Goal: Task Accomplishment & Management: Manage account settings

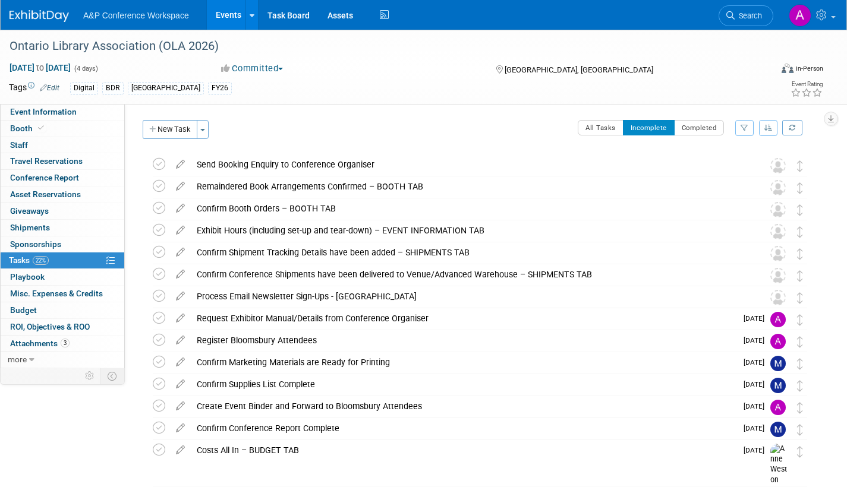
drag, startPoint x: 748, startPoint y: 18, endPoint x: 764, endPoint y: 18, distance: 16.1
click at [748, 18] on span "Search" at bounding box center [748, 15] width 27 height 9
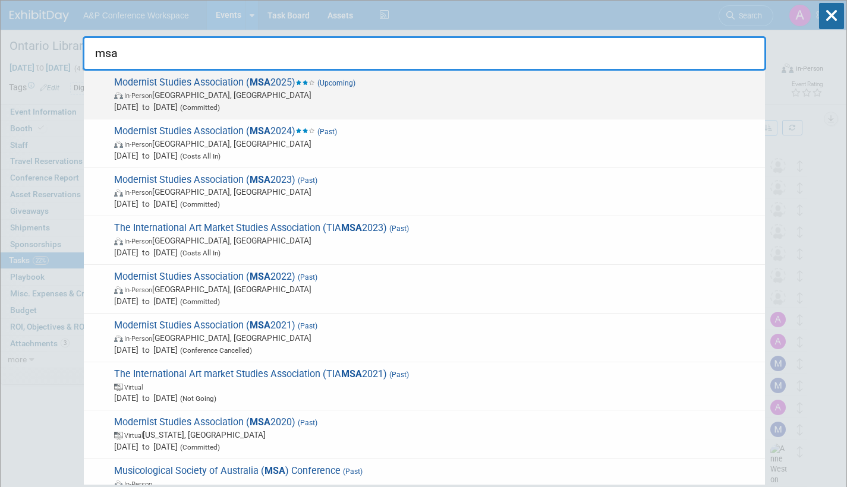
type input "msa"
click at [367, 89] on span "In-Person [GEOGRAPHIC_DATA], [GEOGRAPHIC_DATA]" at bounding box center [436, 95] width 645 height 12
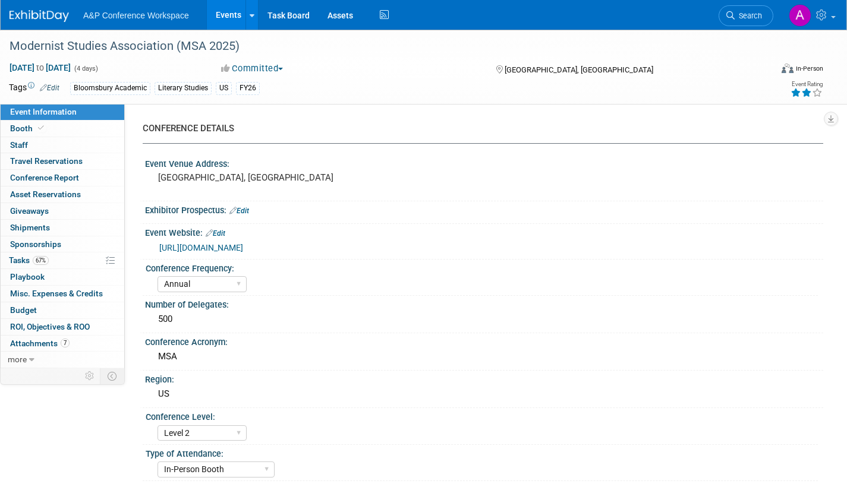
select select "Annual"
select select "Level 2"
select select "In-Person Booth"
select select "Literary Studies"
select select "Bloomsbury Academic"
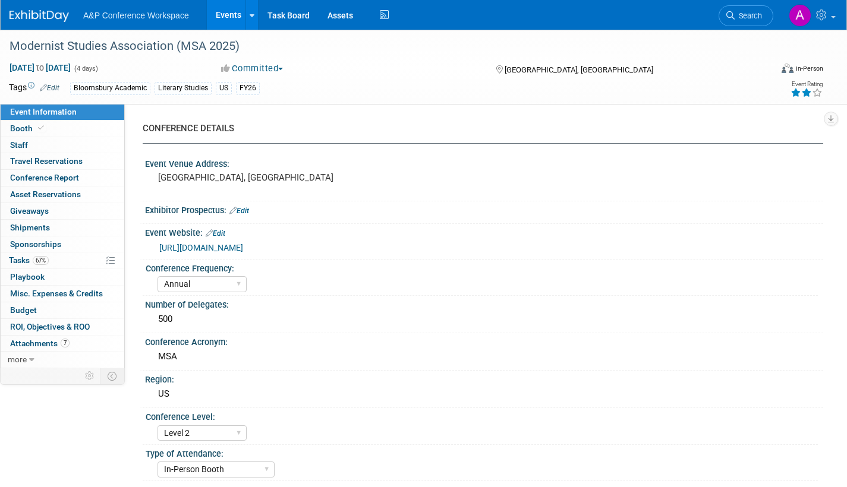
select select "[PERSON_NAME]"
select select "Brand/Subject Presence​"
click at [23, 253] on link "67% Tasks 67%" at bounding box center [63, 261] width 124 height 16
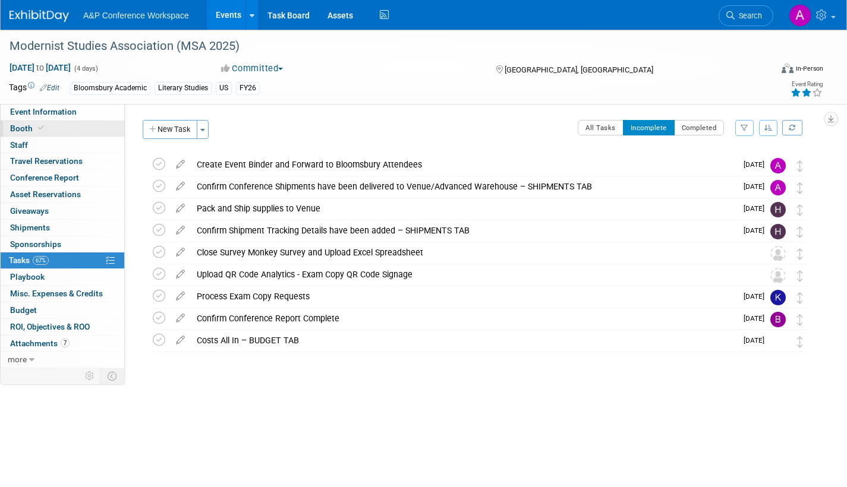
click at [25, 125] on span "Booth" at bounding box center [28, 129] width 36 height 10
select select "CUAP"
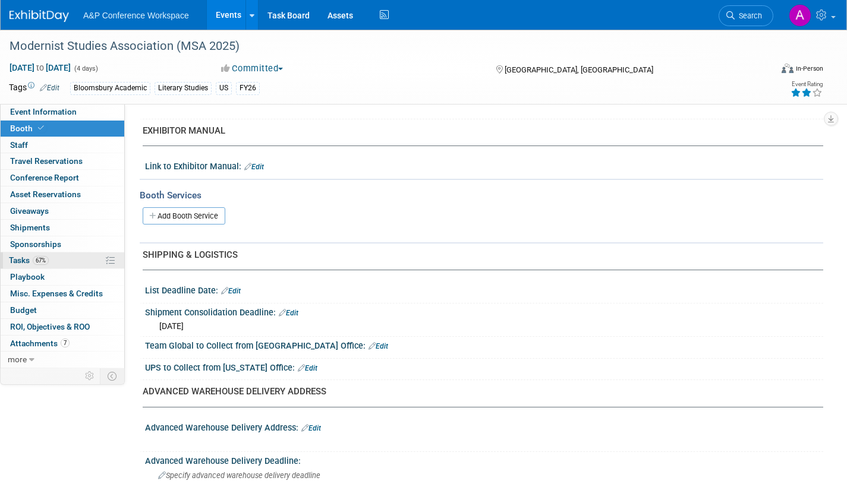
scroll to position [360, 0]
click at [20, 256] on span "Tasks 67%" at bounding box center [29, 261] width 40 height 10
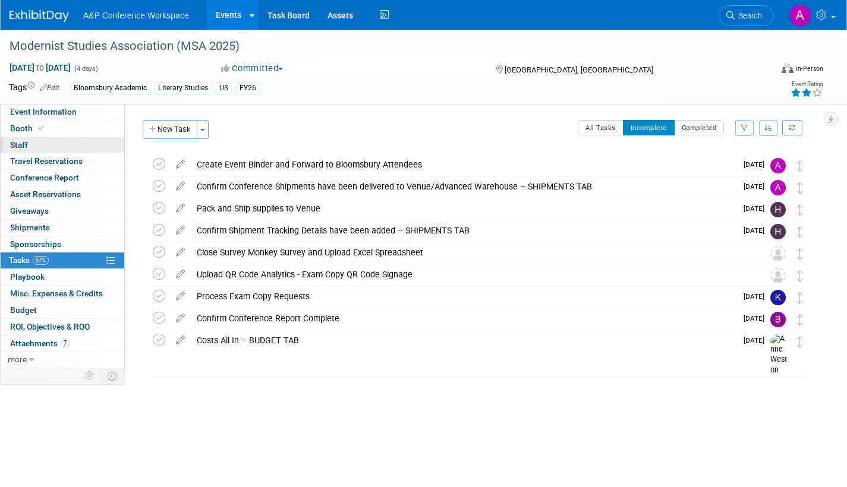
drag, startPoint x: 65, startPoint y: 108, endPoint x: 84, endPoint y: 144, distance: 40.4
click at [65, 108] on span "Event Information" at bounding box center [43, 112] width 67 height 10
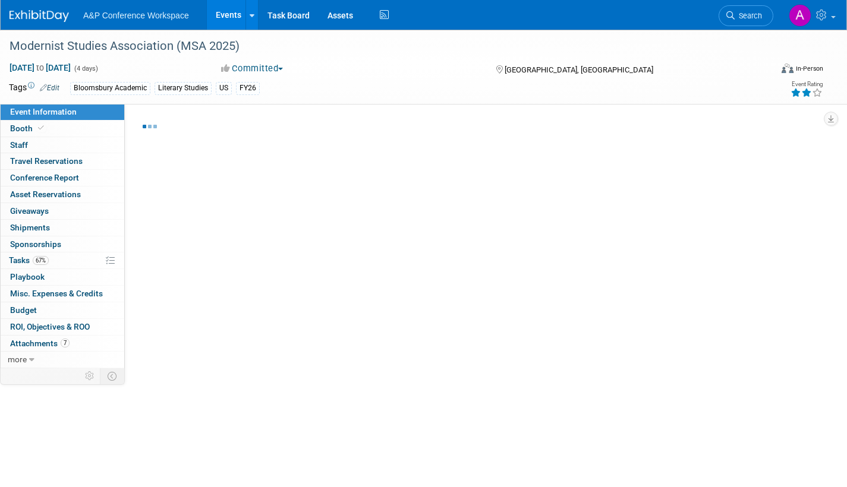
select select "Annual"
select select "Level 2"
select select "In-Person Booth"
select select "Literary Studies"
select select "Bloomsbury Academic"
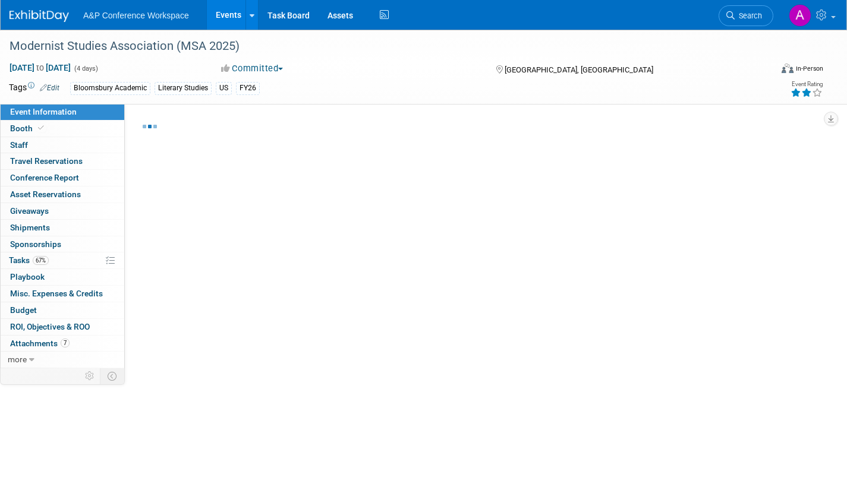
select select "[PERSON_NAME]"
select select "Brand/Subject Presence​"
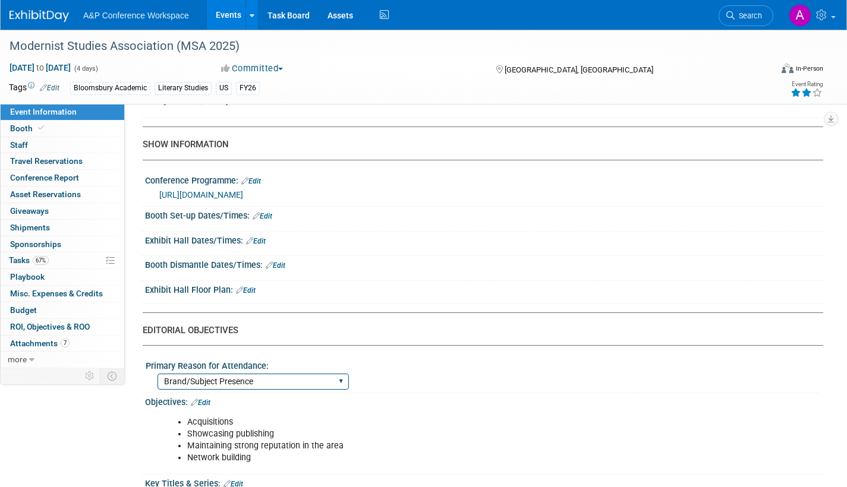
scroll to position [713, 0]
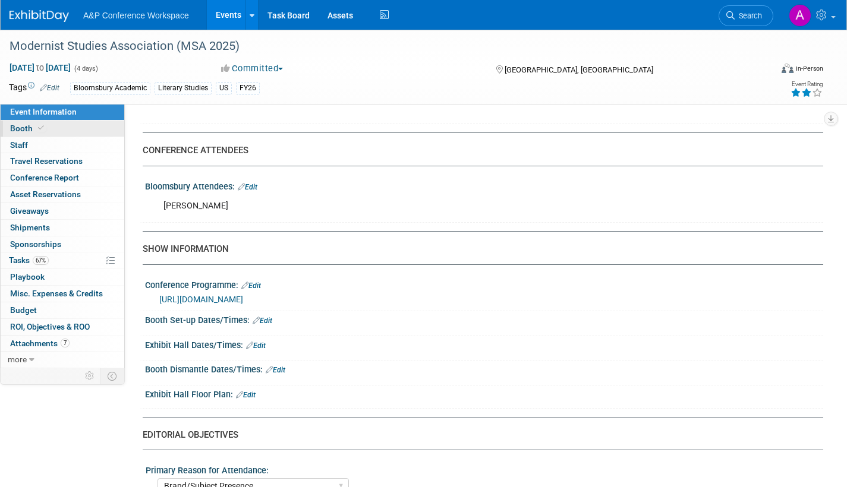
click at [26, 127] on span "Booth" at bounding box center [28, 129] width 36 height 10
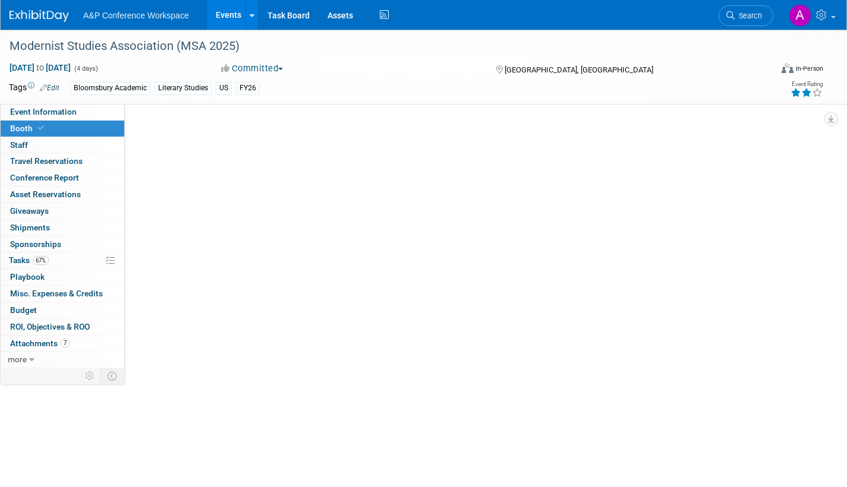
scroll to position [0, 0]
select select "CUAP"
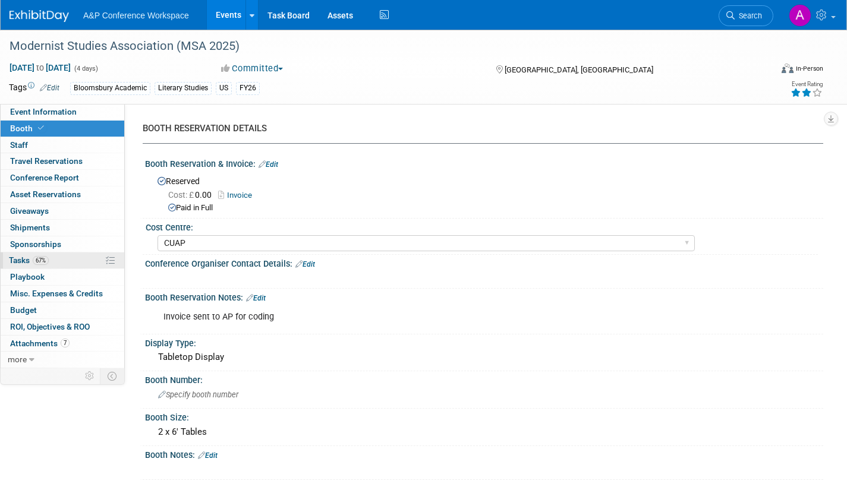
drag, startPoint x: 20, startPoint y: 259, endPoint x: 27, endPoint y: 260, distance: 7.4
click at [20, 259] on span "Tasks 67%" at bounding box center [29, 261] width 40 height 10
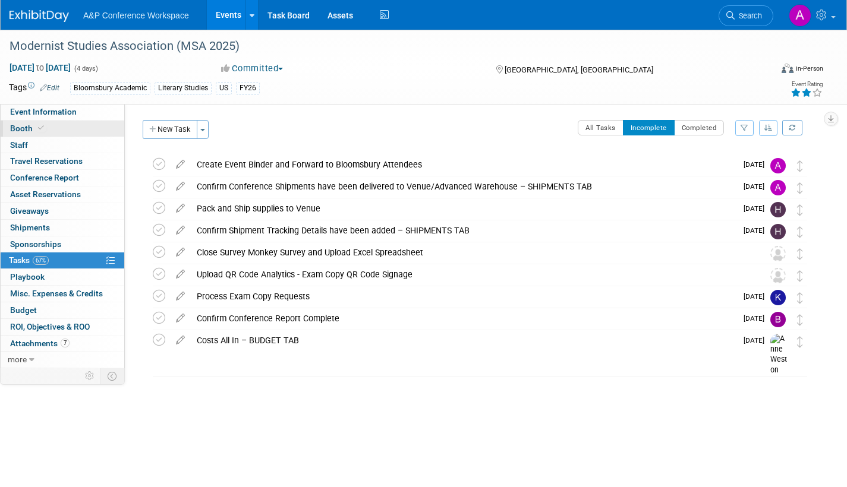
click at [19, 121] on link "Booth" at bounding box center [63, 129] width 124 height 16
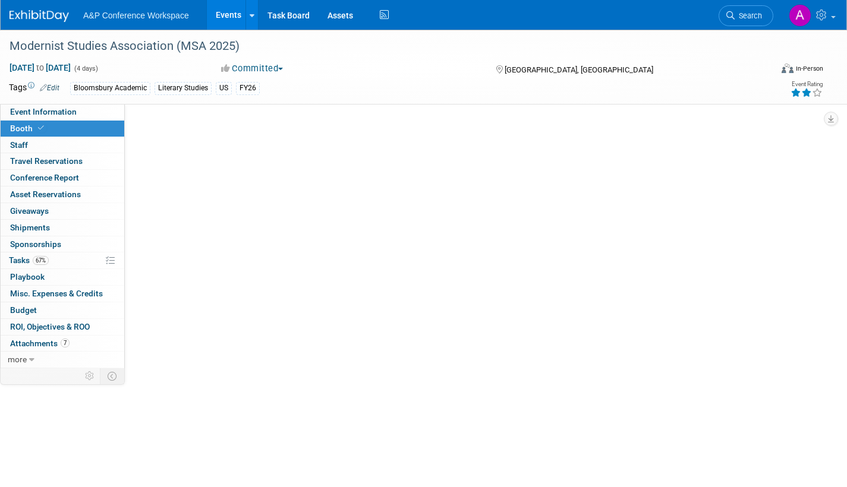
select select "CUAP"
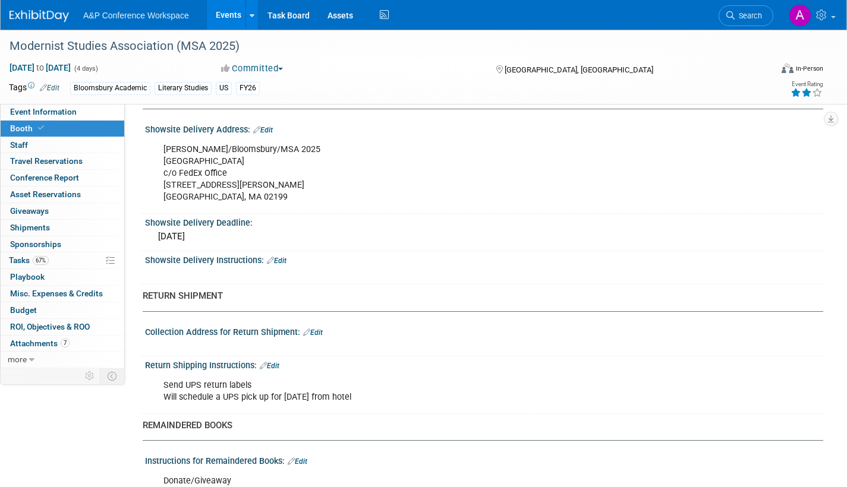
scroll to position [776, 0]
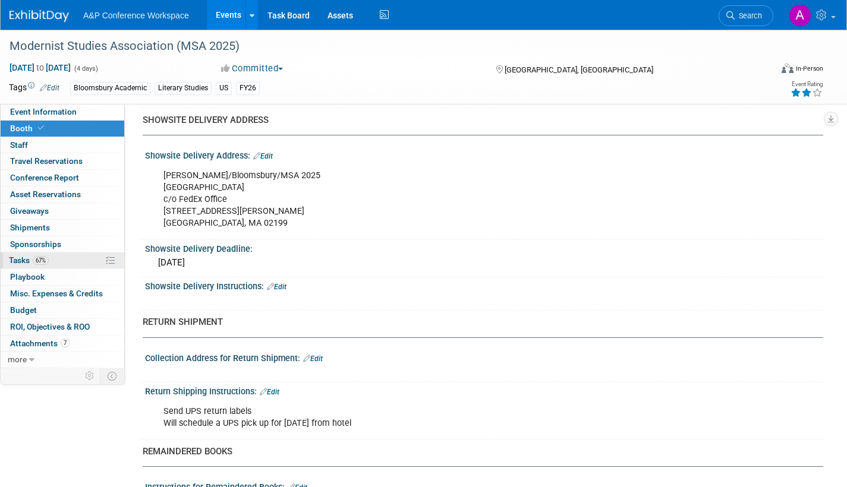
click at [17, 259] on span "Tasks 67%" at bounding box center [29, 261] width 40 height 10
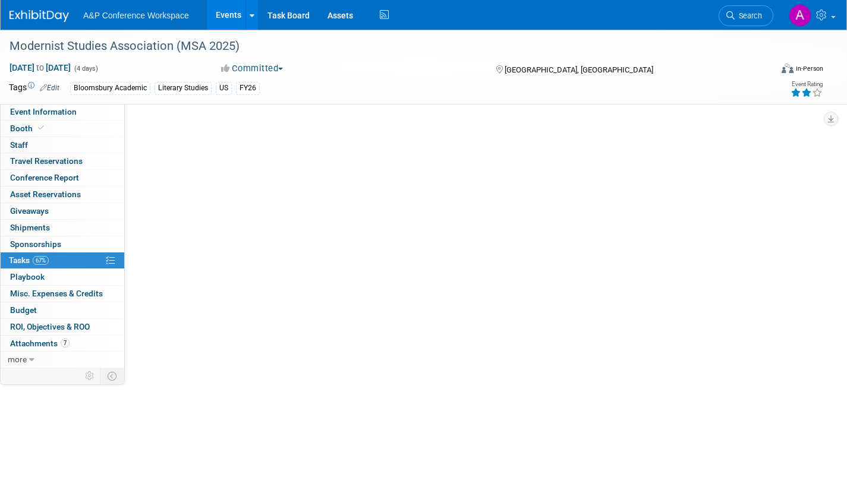
scroll to position [0, 0]
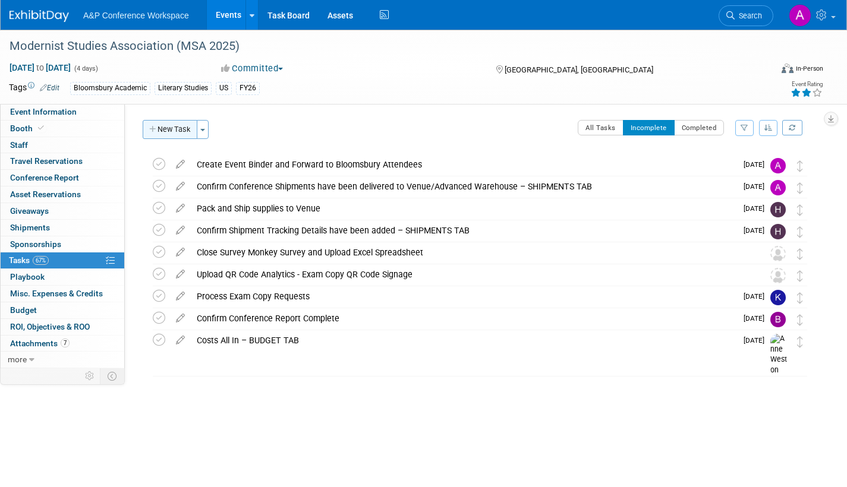
click at [174, 126] on button "New Task" at bounding box center [170, 129] width 55 height 19
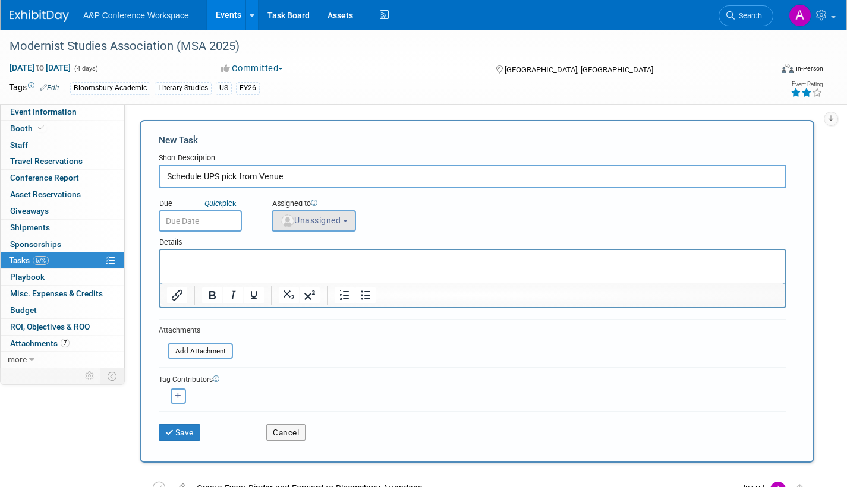
type input "Schedule UPS pick from Venue"
click at [304, 221] on span "Unassigned" at bounding box center [310, 221] width 61 height 10
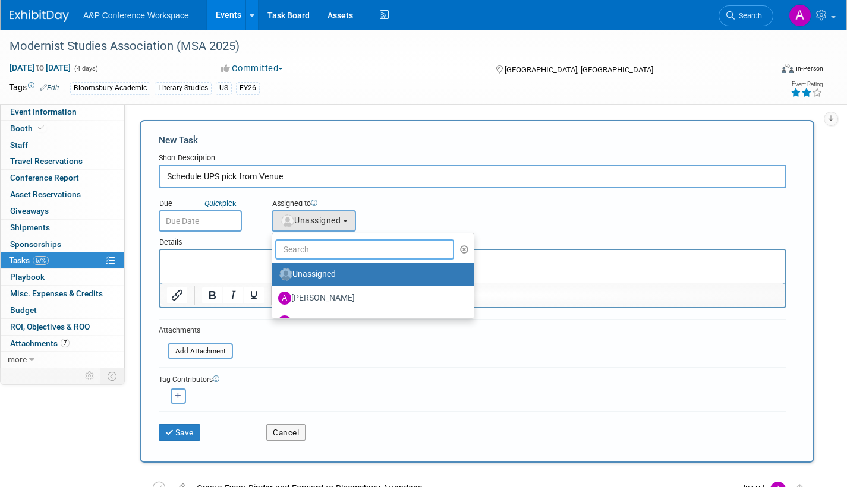
click at [314, 253] on input "text" at bounding box center [364, 249] width 179 height 20
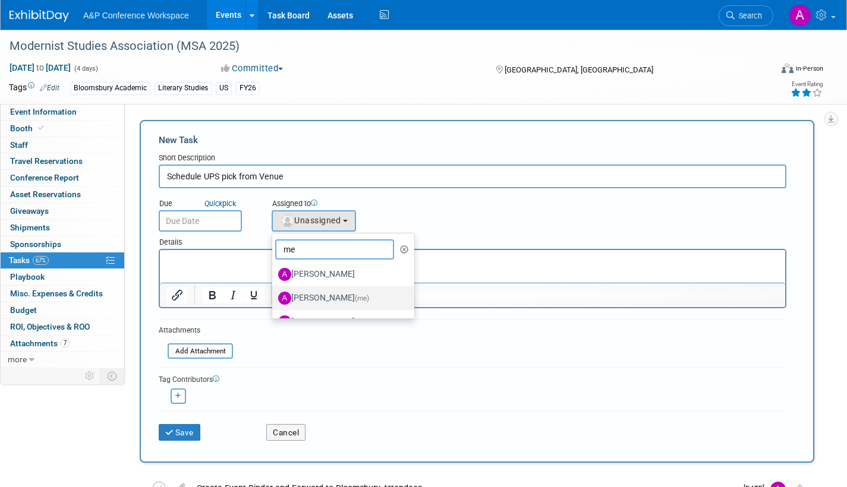
type input "me"
click at [311, 300] on label "Amanda Oney (me)" at bounding box center [340, 298] width 124 height 19
click at [332, 297] on label "Amanda Oney (me)" at bounding box center [340, 298] width 124 height 19
click at [274, 297] on input "Amanda Oney (me)" at bounding box center [270, 297] width 8 height 8
select select "3fc68575-f872-4db6-8d2a-11755123f12c"
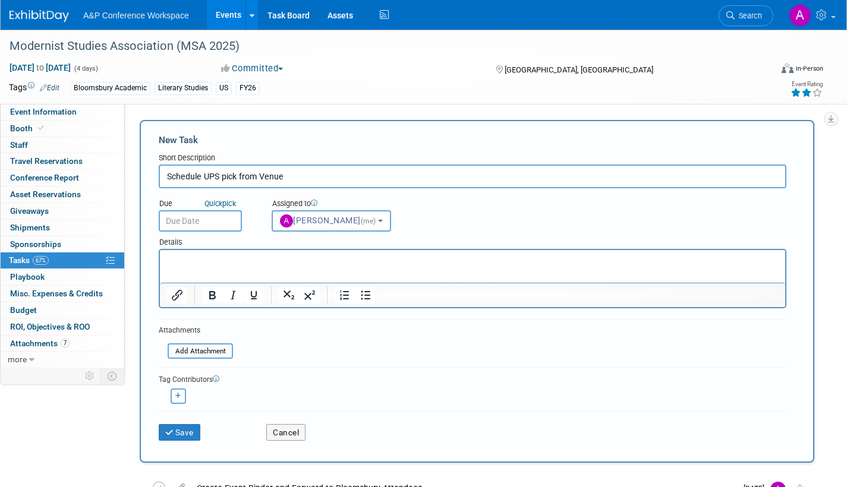
click at [197, 212] on input "text" at bounding box center [200, 220] width 83 height 21
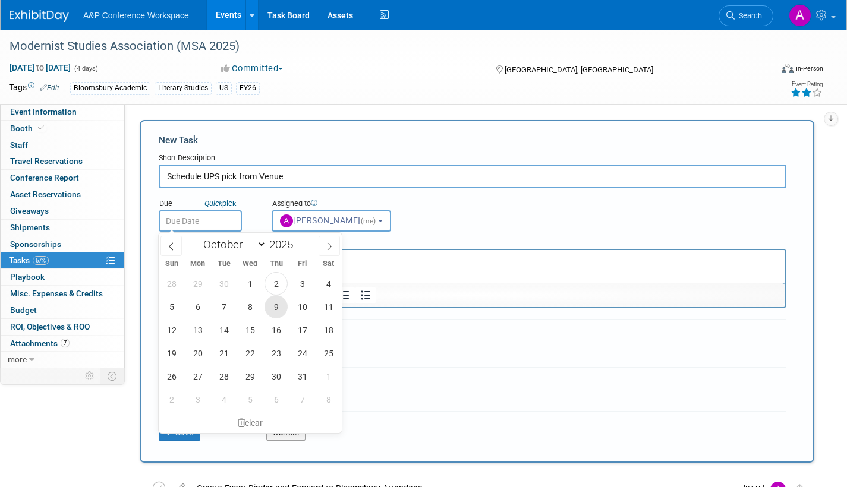
click at [274, 308] on span "9" at bounding box center [275, 306] width 23 height 23
type input "Oct 9, 2025"
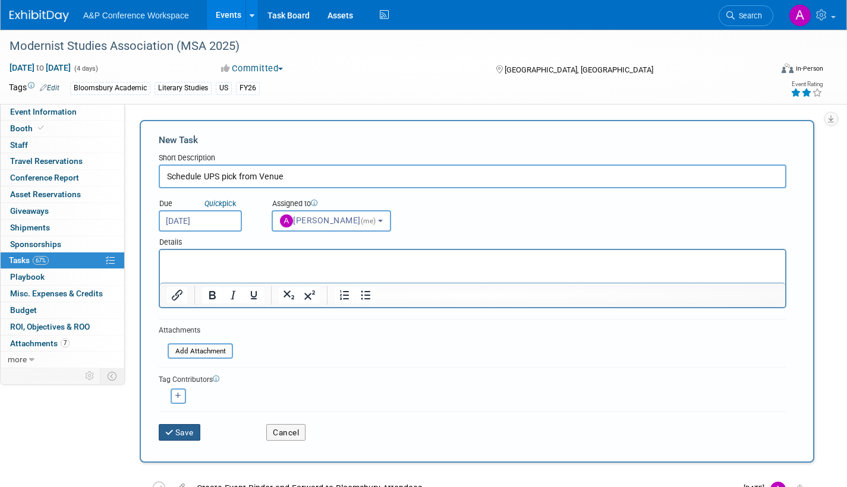
click at [193, 427] on button "Save" at bounding box center [180, 432] width 42 height 17
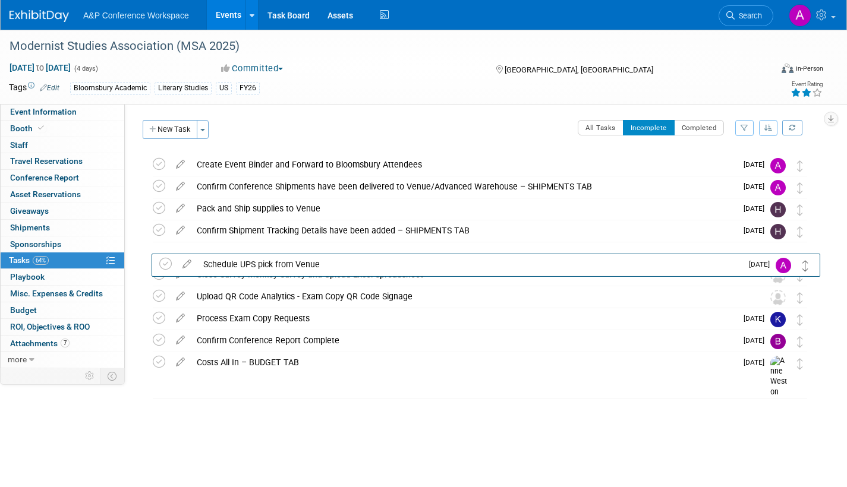
drag, startPoint x: 801, startPoint y: 169, endPoint x: 806, endPoint y: 269, distance: 99.4
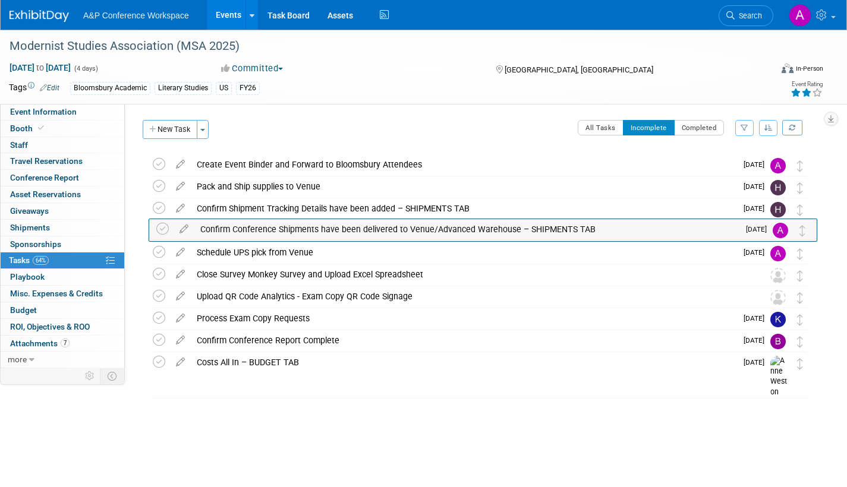
drag, startPoint x: 802, startPoint y: 190, endPoint x: 805, endPoint y: 234, distance: 44.1
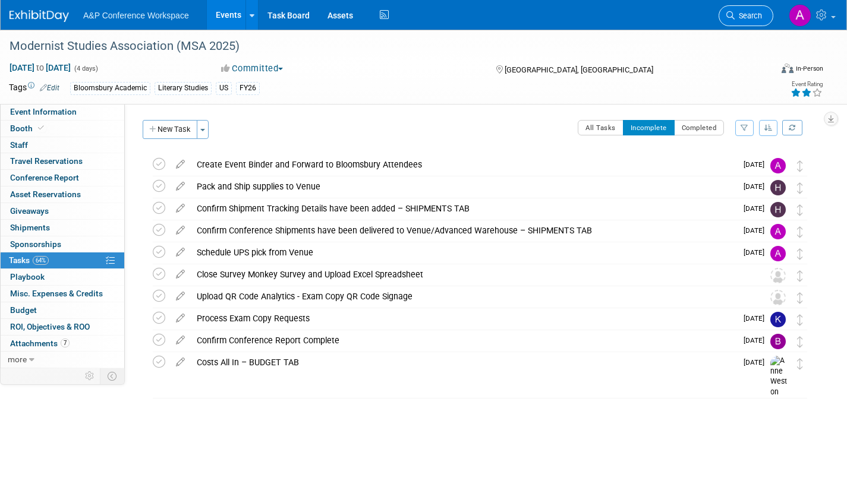
click at [744, 19] on span "Search" at bounding box center [748, 15] width 27 height 9
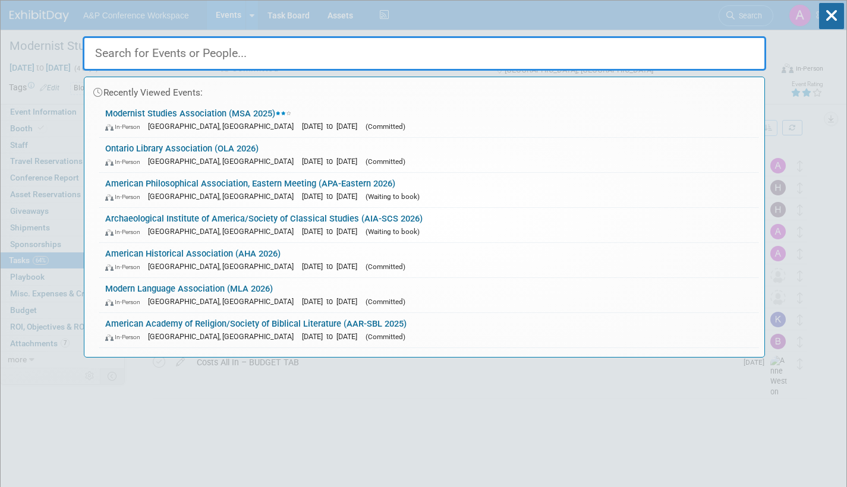
click at [302, 159] on span "[DATE] to [DATE]" at bounding box center [332, 161] width 61 height 9
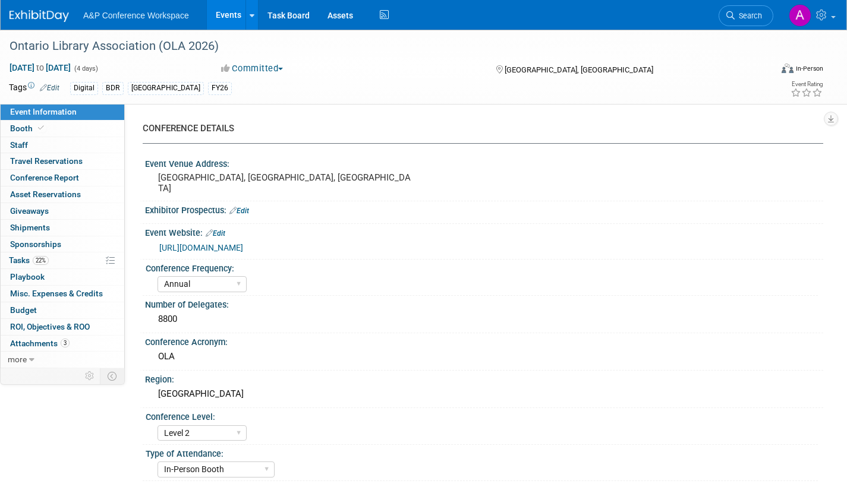
select select "Annual"
select select "Level 2"
select select "In-Person Booth"
select select "Libraries"
select select "Bloomsbury Digital Resources"
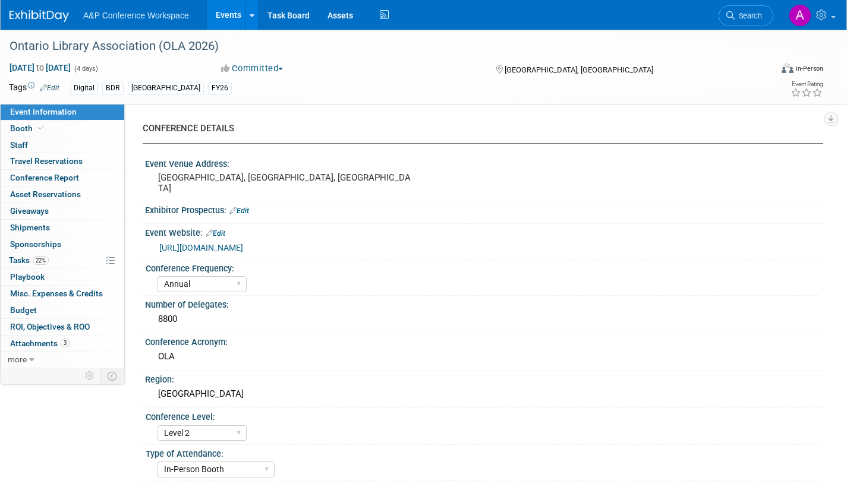
select select "[PERSON_NAME]"
select select "BDR Product Awareness and Trial Generation​"
click at [29, 128] on span "Booth" at bounding box center [28, 129] width 36 height 10
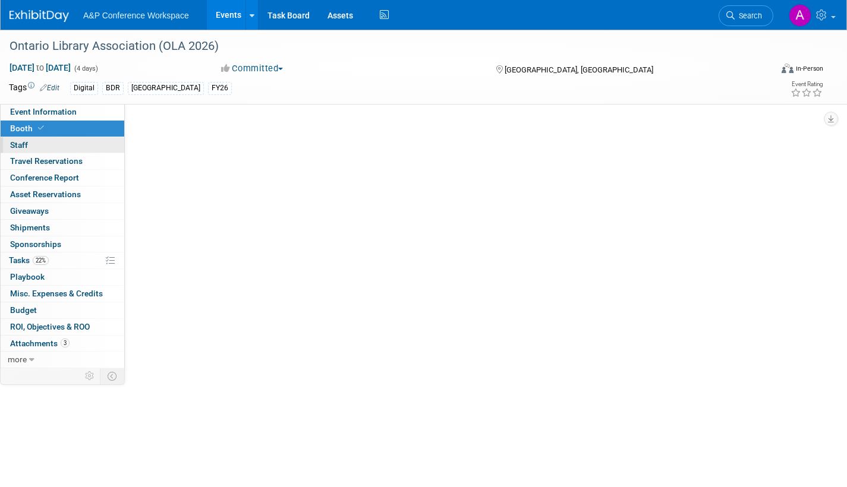
select select "DIGI"
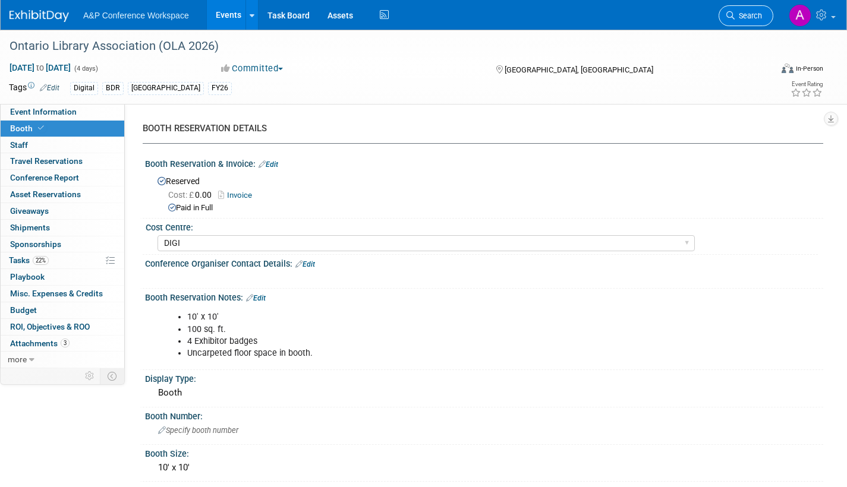
click at [743, 18] on span "Search" at bounding box center [748, 15] width 27 height 9
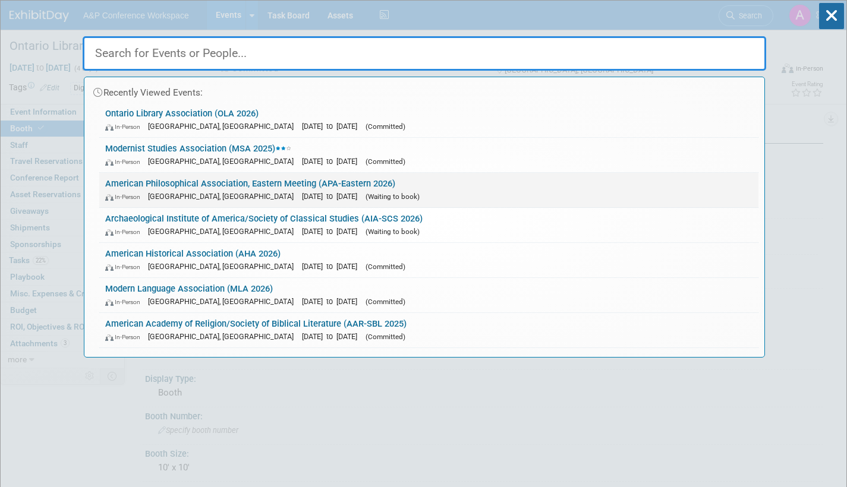
click at [402, 186] on link "American Philosophical Association, Eastern Meeting (APA-Eastern 2026) In-Perso…" at bounding box center [428, 190] width 659 height 34
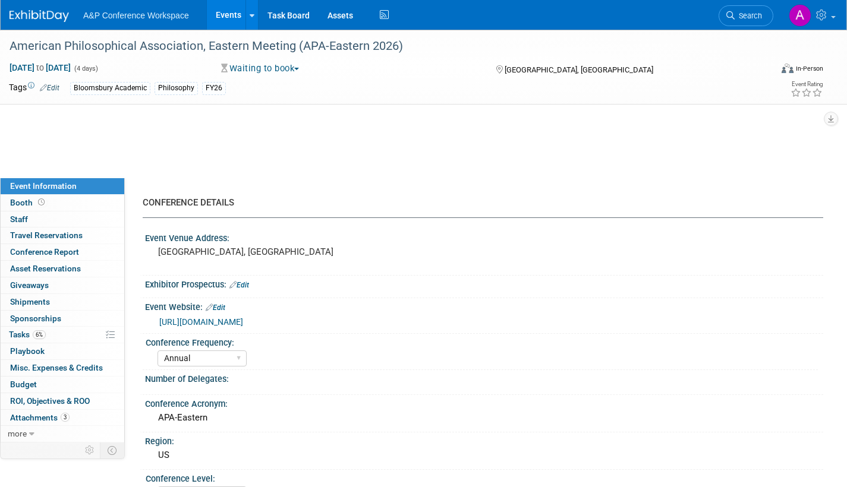
select select "Annual"
select select "Level 2"
select select "In-Person Booth"
select select "Philosophy"
select select "Bloomsbury Academic"
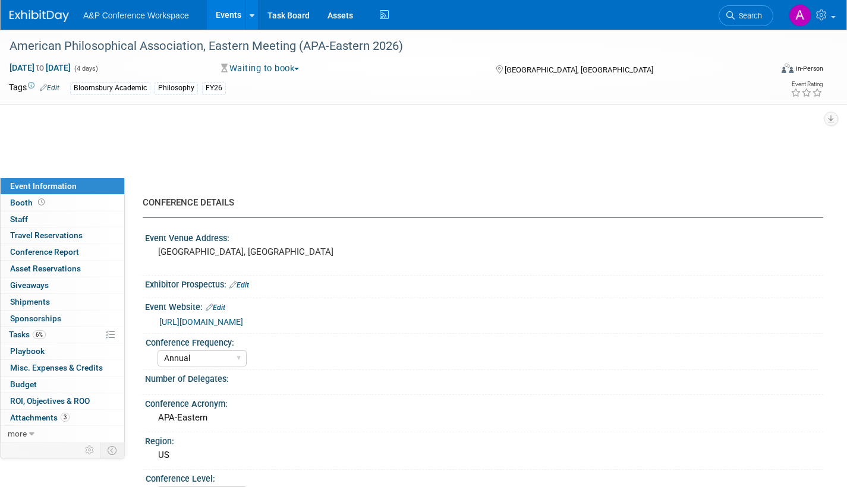
select select "[PERSON_NAME]"
select select "Networking/Commissioning"
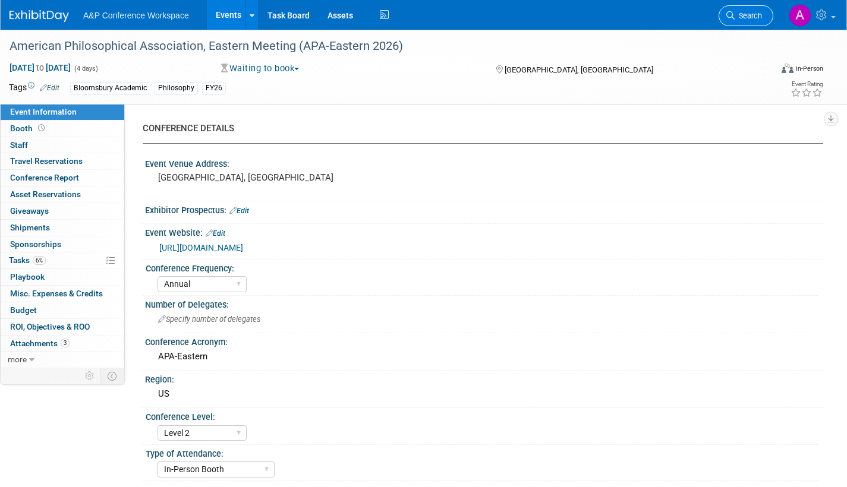
click at [748, 20] on span "Search" at bounding box center [748, 15] width 27 height 9
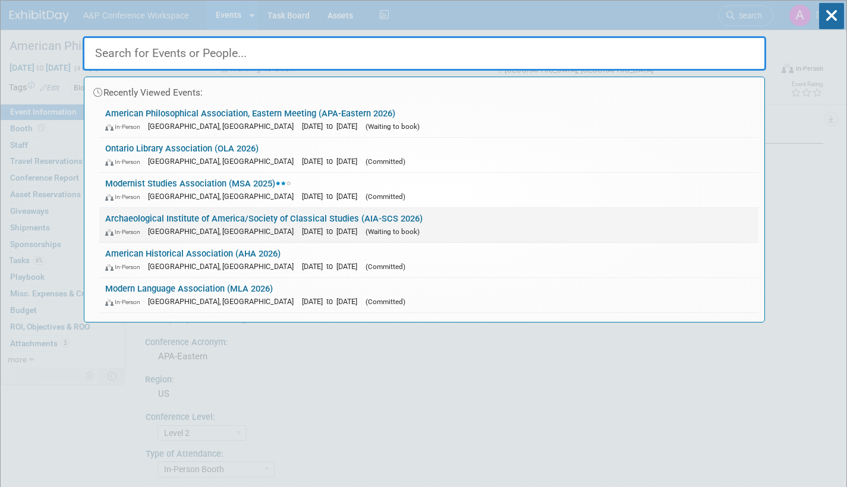
click at [539, 213] on link "Archaeological Institute of America/Society of Classical Studies (AIA-SCS 2026)…" at bounding box center [428, 225] width 659 height 34
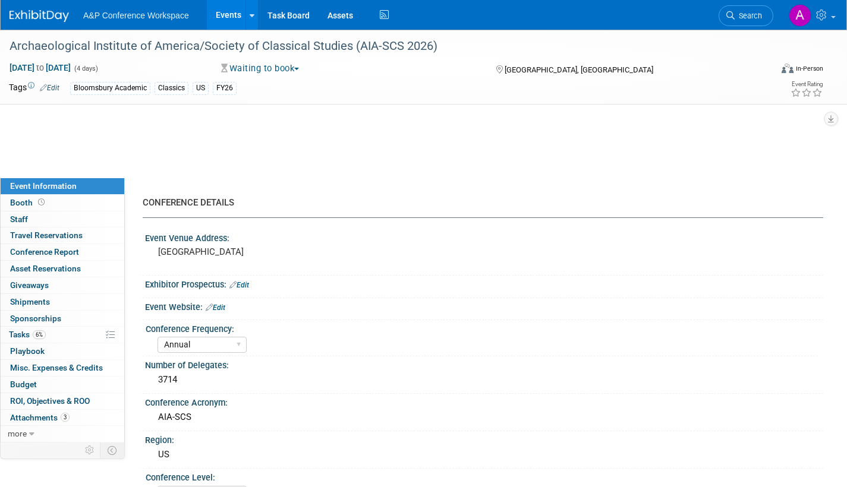
select select "Annual"
select select "Level 2"
select select "In-Person Booth"
select select "Classical Studies"
select select "Bloomsbury Academic"
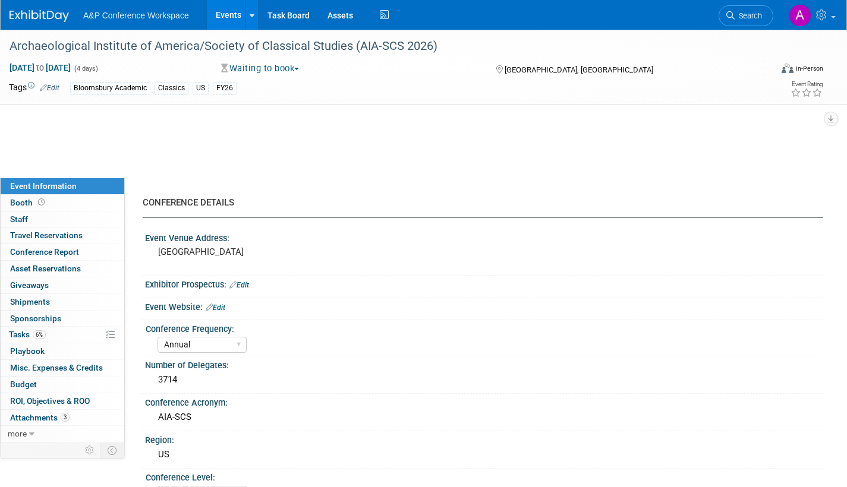
select select "[PERSON_NAME]"
select select "Networking/Commissioning"
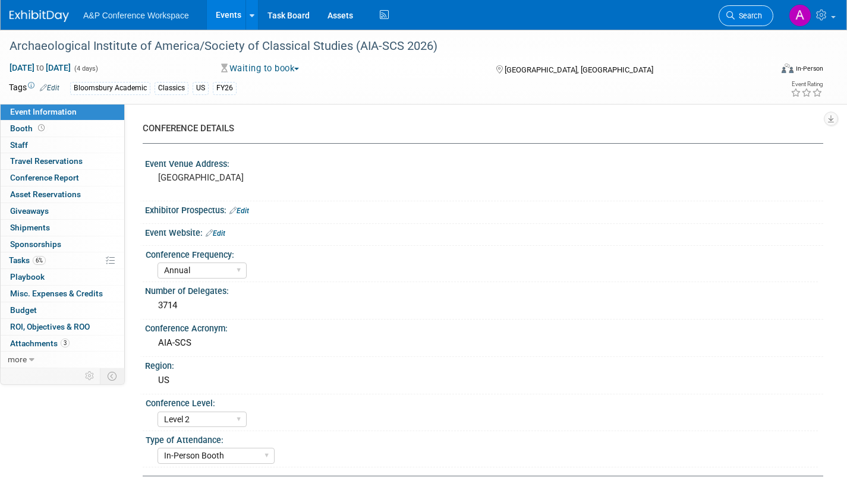
click at [752, 19] on span "Search" at bounding box center [748, 15] width 27 height 9
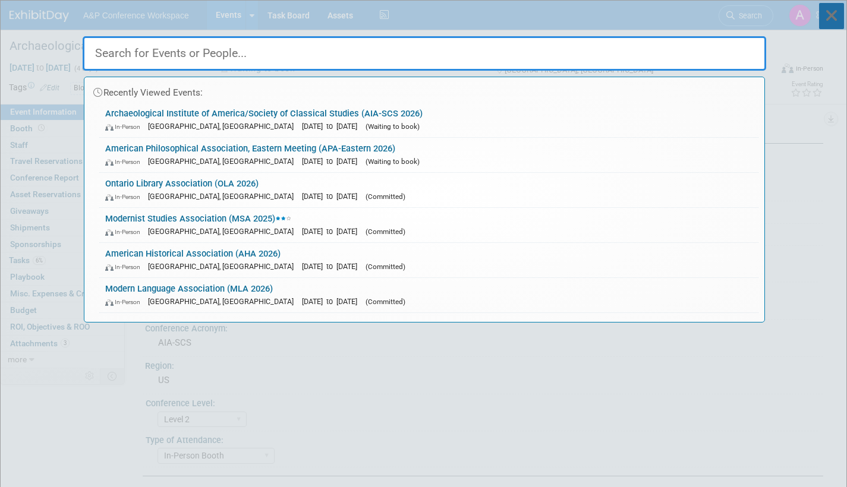
click at [828, 10] on icon at bounding box center [831, 16] width 25 height 26
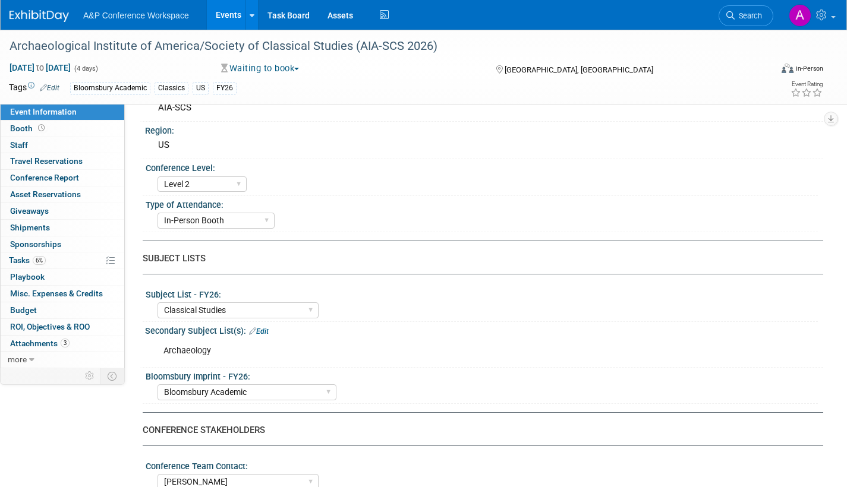
scroll to position [238, 0]
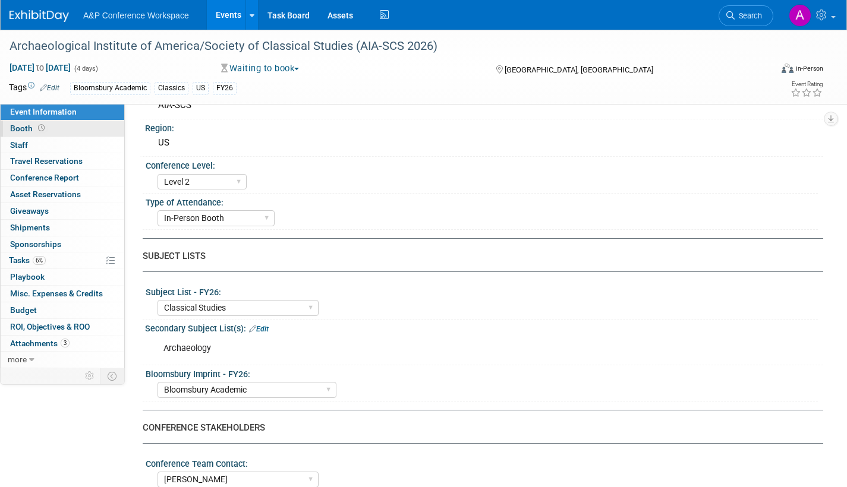
click at [26, 128] on span "Booth" at bounding box center [28, 129] width 37 height 10
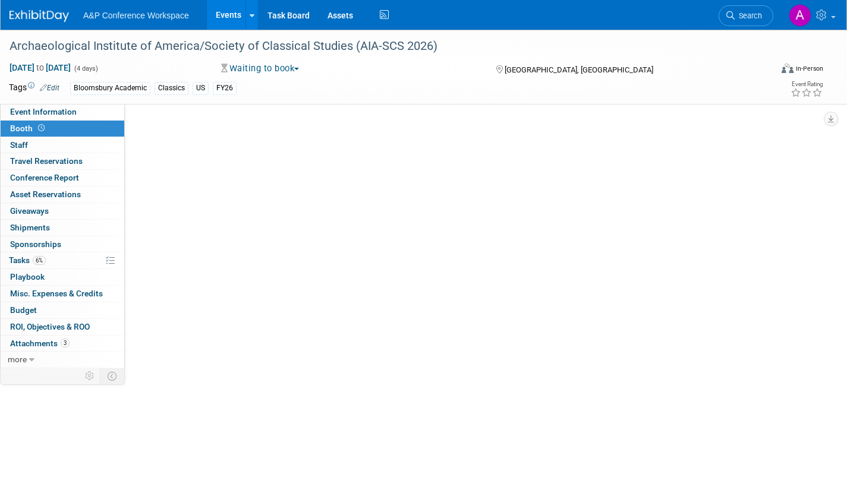
scroll to position [0, 0]
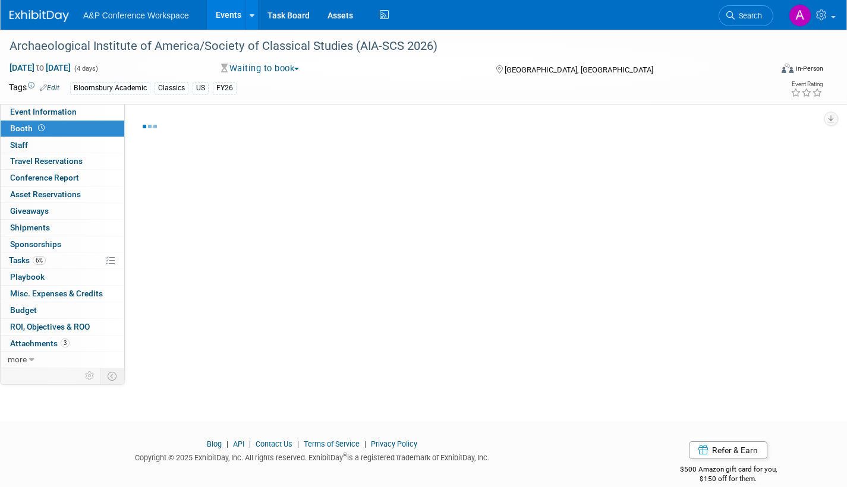
select select "CUAP"
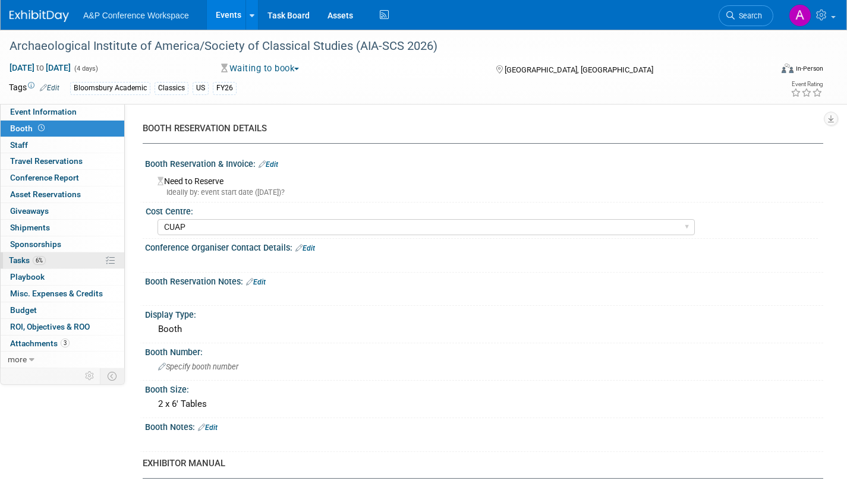
click at [20, 259] on span "Tasks 6%" at bounding box center [27, 261] width 37 height 10
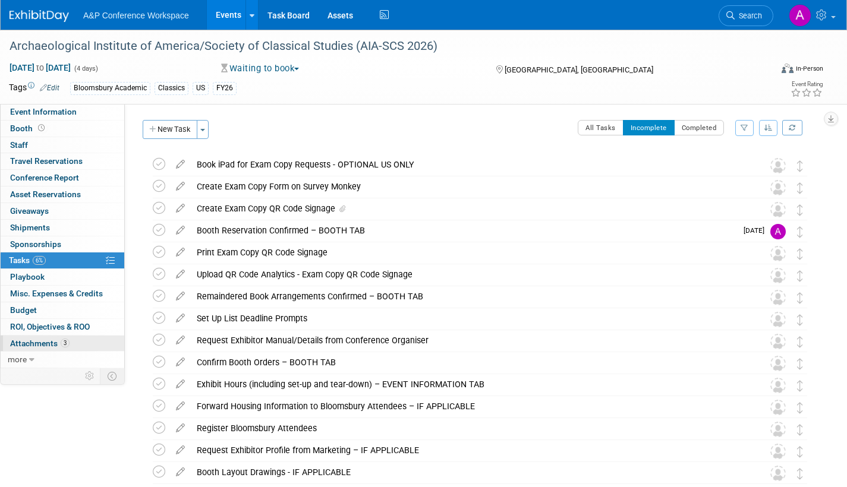
click at [34, 342] on span "Attachments 3" at bounding box center [39, 344] width 59 height 10
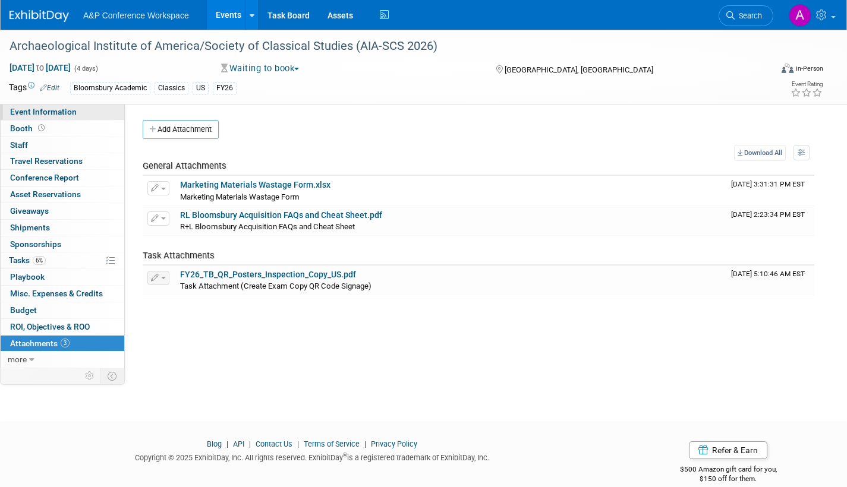
click at [44, 118] on link "Event Information" at bounding box center [63, 112] width 124 height 16
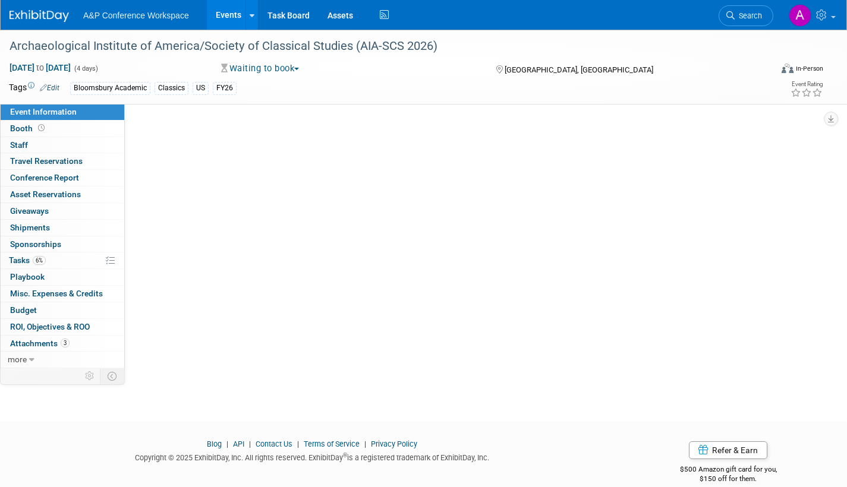
select select "Annual"
select select "Level 2"
select select "In-Person Booth"
select select "Classical Studies"
select select "Bloomsbury Academic"
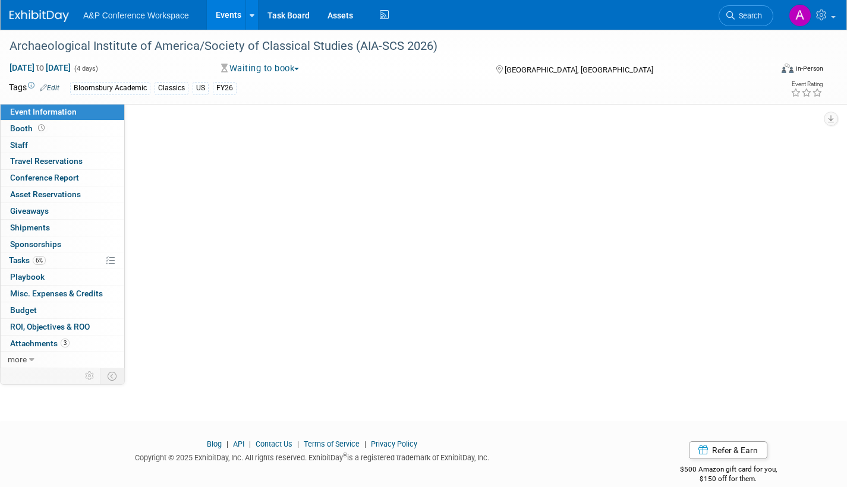
select select "[PERSON_NAME]"
select select "Networking/Commissioning"
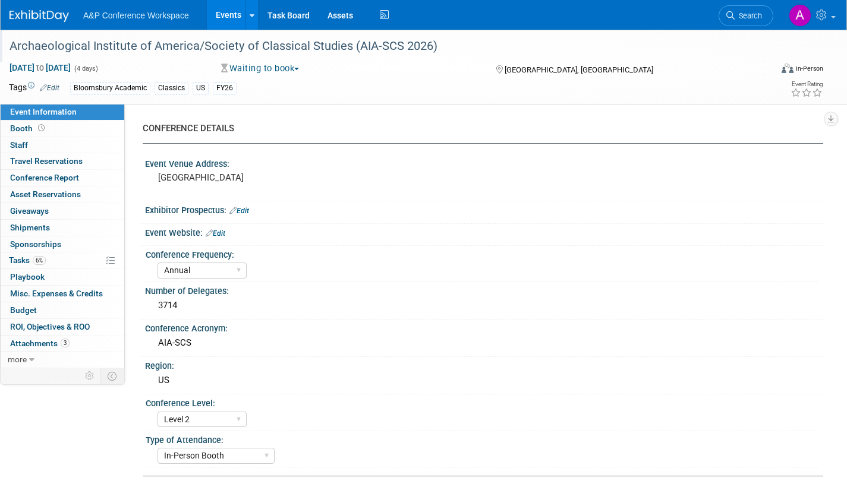
click at [261, 48] on div "Archaeological Institute of America/Society of Classical Studies (AIA-SCS 2026)" at bounding box center [379, 46] width 748 height 21
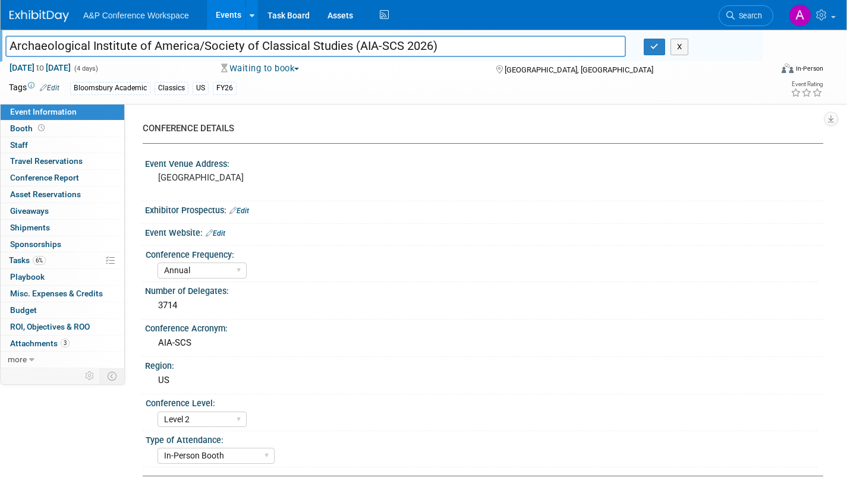
click at [213, 51] on input "Archaeological Institute of America/Society of Classical Studies (AIA-SCS 2026)" at bounding box center [315, 46] width 620 height 21
click at [651, 44] on icon "button" at bounding box center [654, 47] width 8 height 8
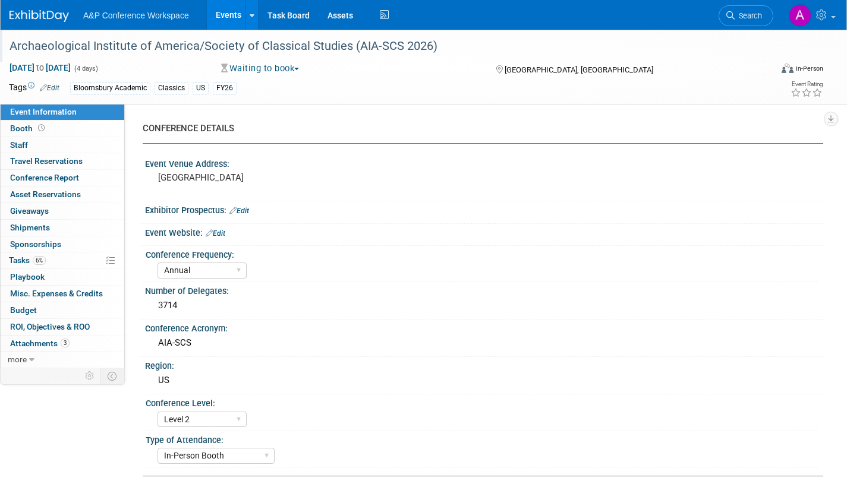
click at [751, 12] on span "Search" at bounding box center [748, 15] width 27 height 9
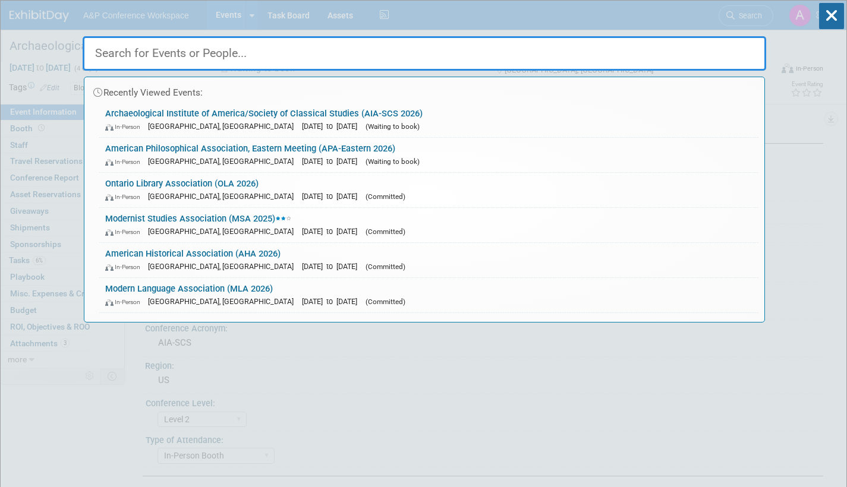
click at [509, 52] on input "text" at bounding box center [424, 53] width 683 height 34
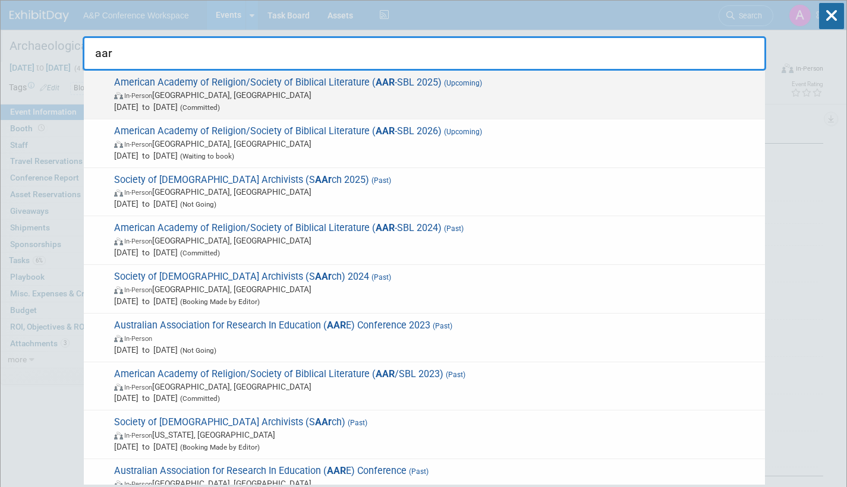
type input "aar"
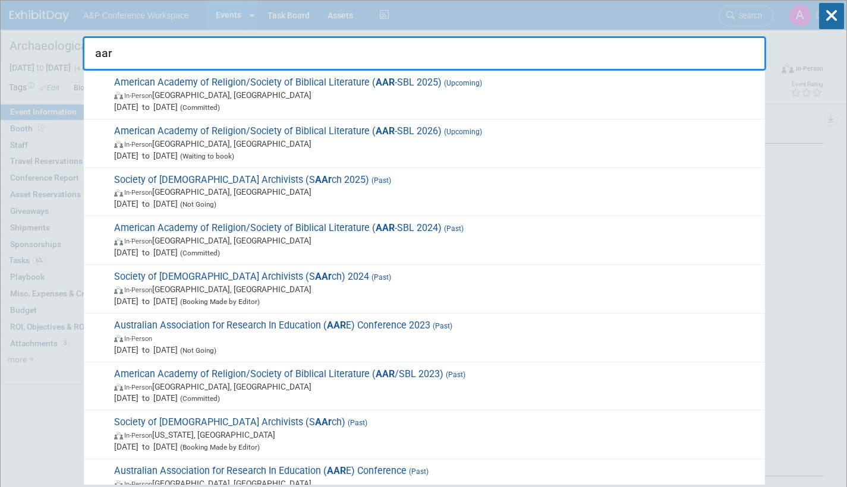
click at [237, 97] on span "In-Person Boston, MA" at bounding box center [436, 95] width 645 height 12
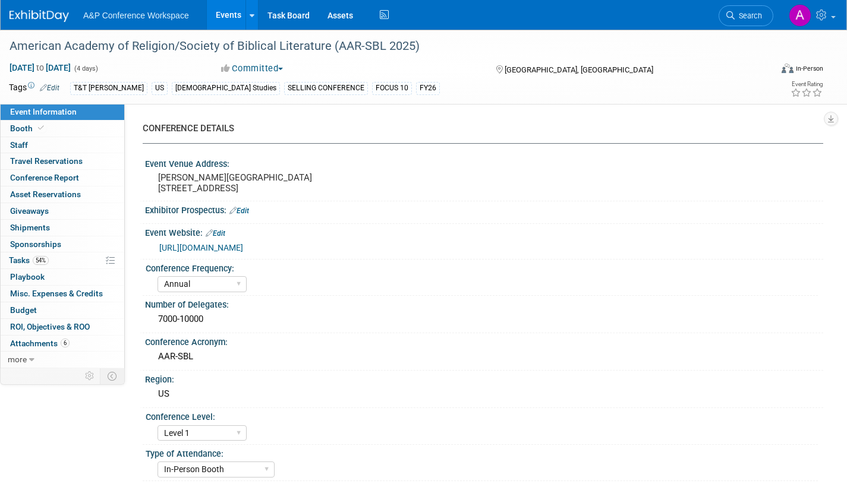
select select "Annual"
select select "Level 1"
select select "In-Person Booth"
select select "[DEMOGRAPHIC_DATA] Studies"
select select "T&T [PERSON_NAME]"
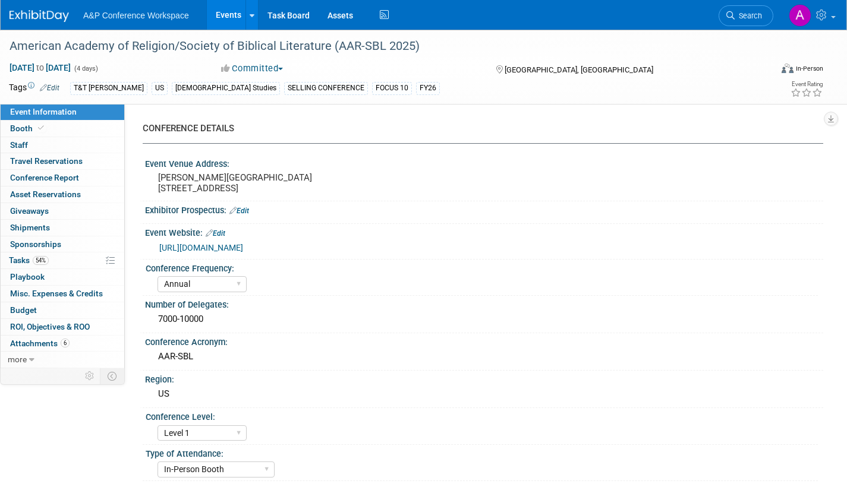
select select "[PERSON_NAME]"
select select "Networking/Commissioning"
click at [23, 258] on span "Tasks 54%" at bounding box center [29, 261] width 40 height 10
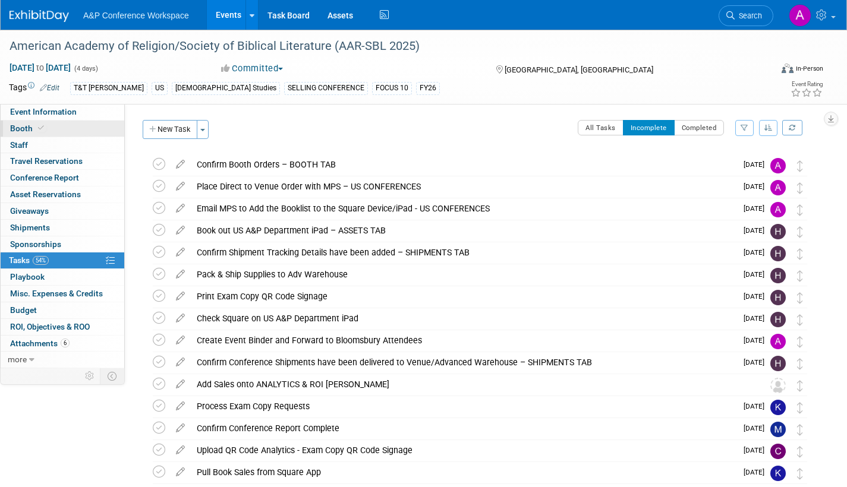
click at [24, 128] on span "Booth" at bounding box center [28, 129] width 36 height 10
select select "CUAP"
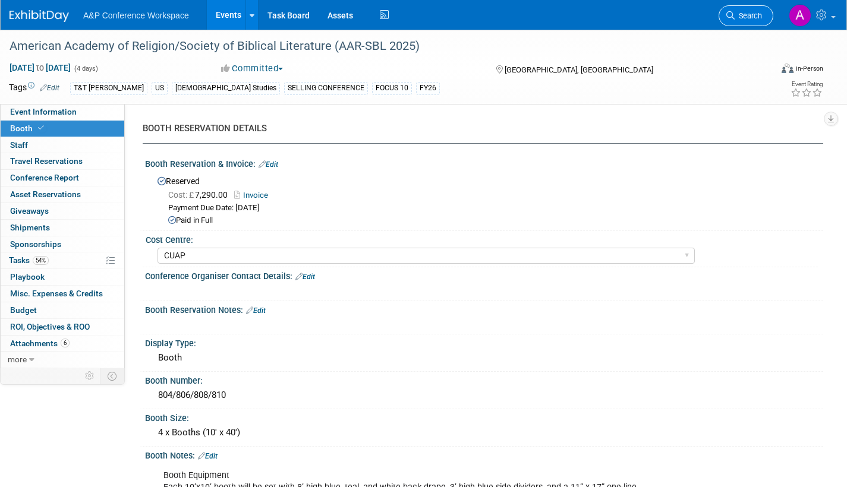
click at [752, 12] on span "Search" at bounding box center [748, 15] width 27 height 9
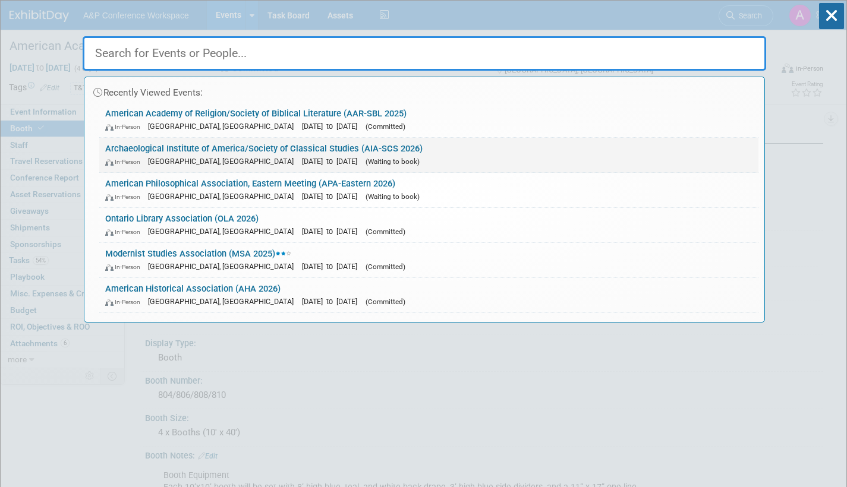
click at [464, 147] on link "Archaeological Institute of America/Society of Classical Studies (AIA-SCS 2026)…" at bounding box center [428, 155] width 659 height 34
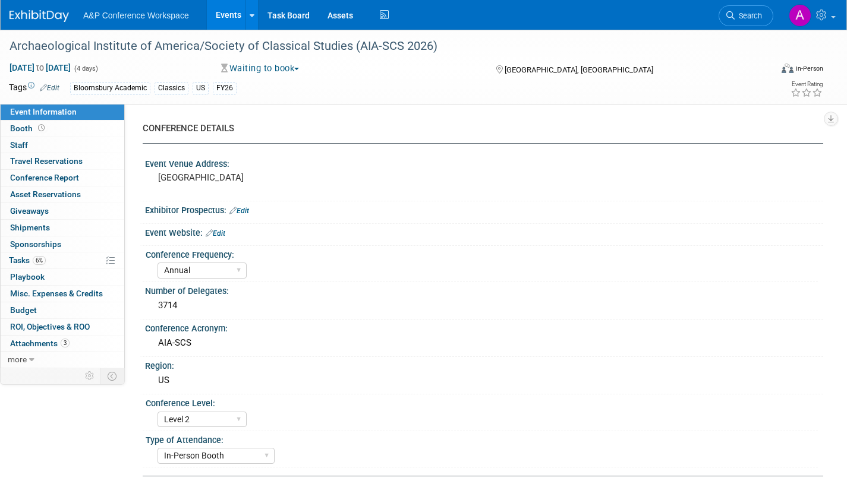
select select "Annual"
select select "Level 2"
select select "In-Person Booth"
select select "Classical Studies"
select select "Bloomsbury Academic"
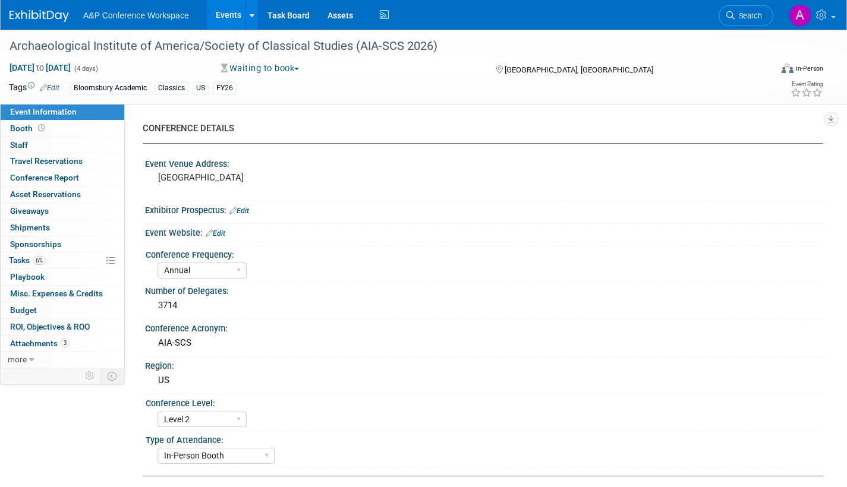
select select "[PERSON_NAME]"
select select "Networking/Commissioning"
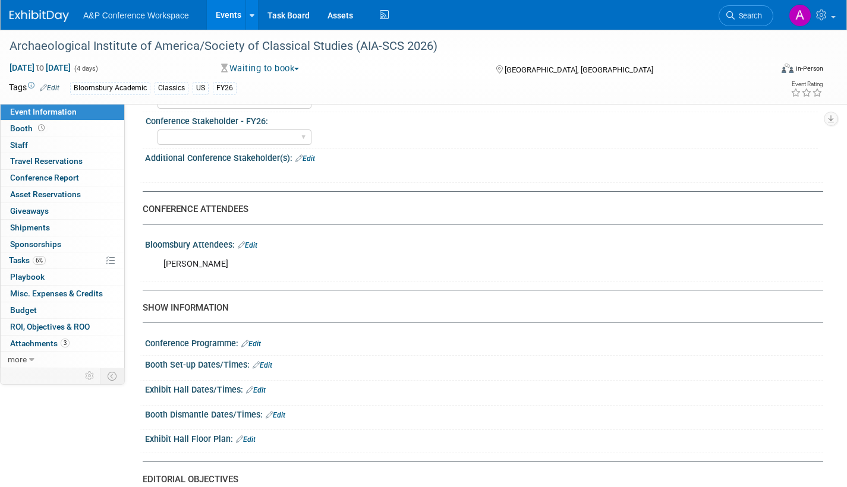
scroll to position [654, 0]
click at [14, 127] on span "Booth" at bounding box center [28, 129] width 37 height 10
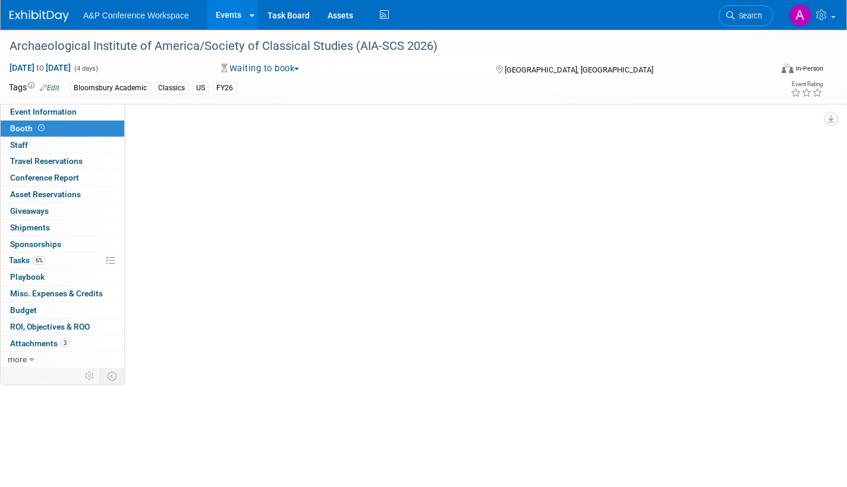
scroll to position [0, 0]
select select "CUAP"
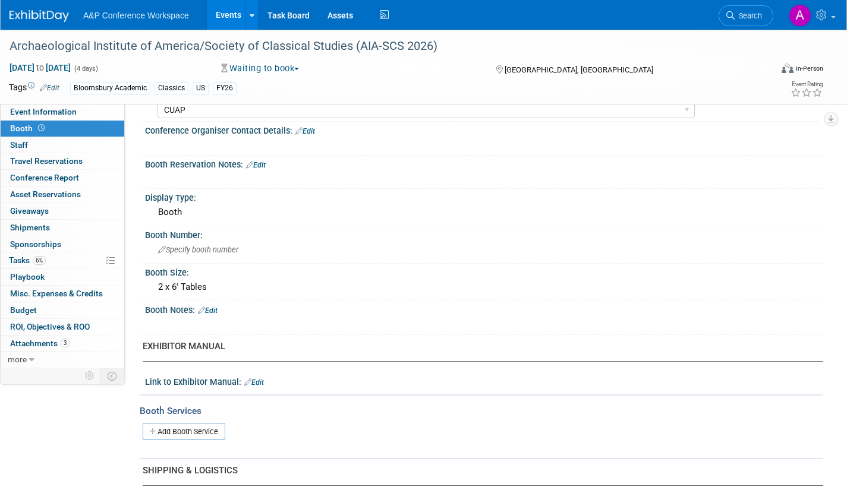
scroll to position [59, 0]
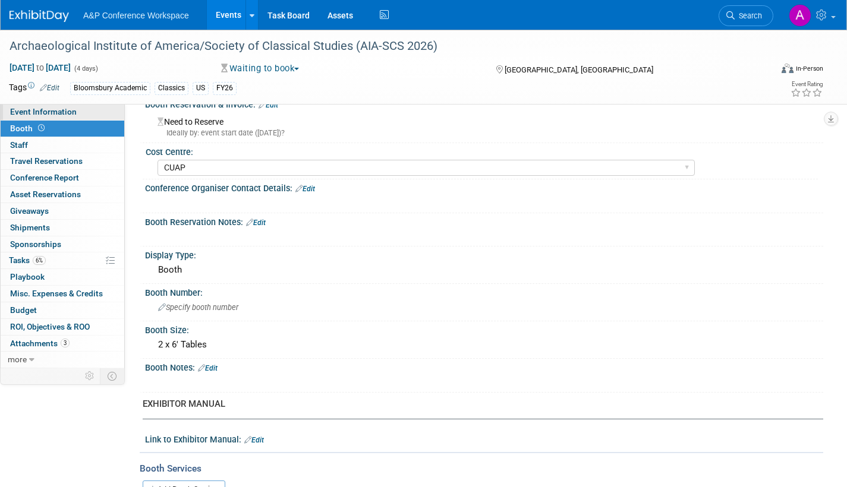
click at [70, 110] on span "Event Information" at bounding box center [43, 112] width 67 height 10
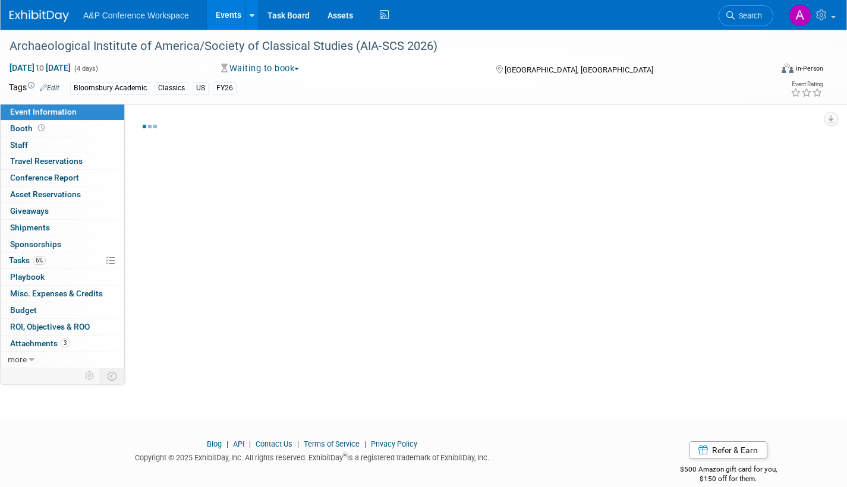
select select "Annual"
select select "Level 2"
select select "In-Person Booth"
select select "Classical Studies"
select select "Bloomsbury Academic"
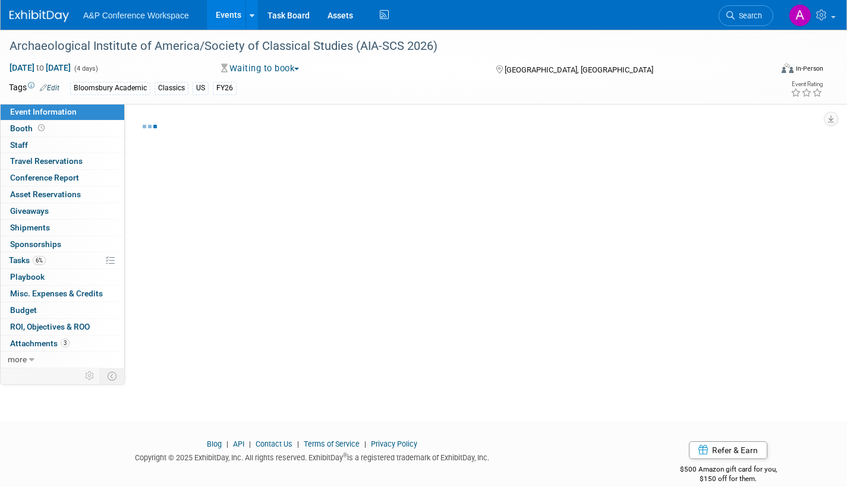
select select "[PERSON_NAME]"
select select "Networking/Commissioning"
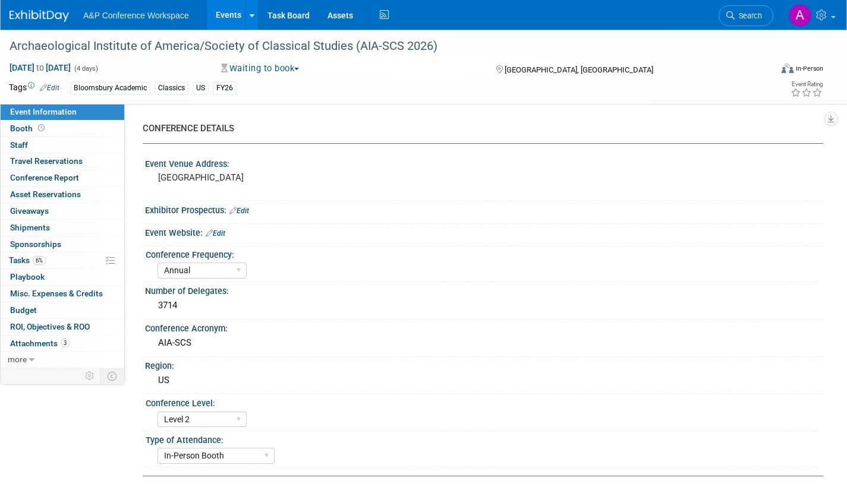
click at [299, 68] on span "button" at bounding box center [296, 69] width 5 height 2
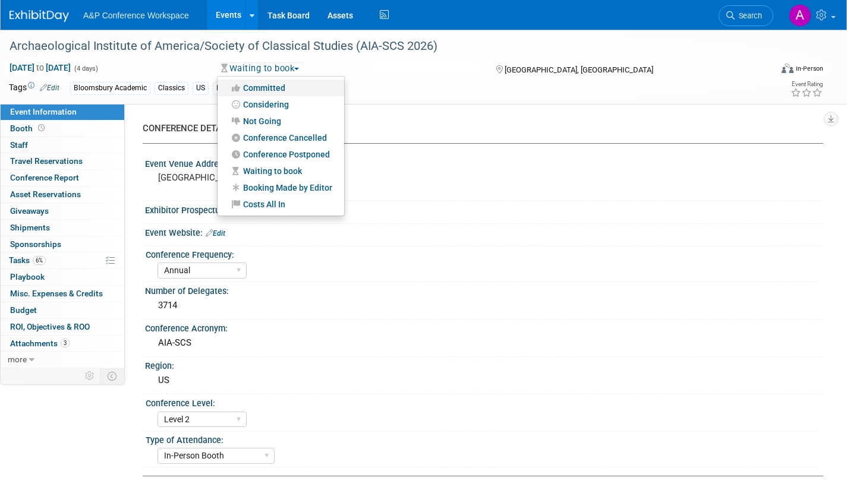
click at [291, 91] on link "Committed" at bounding box center [281, 88] width 127 height 17
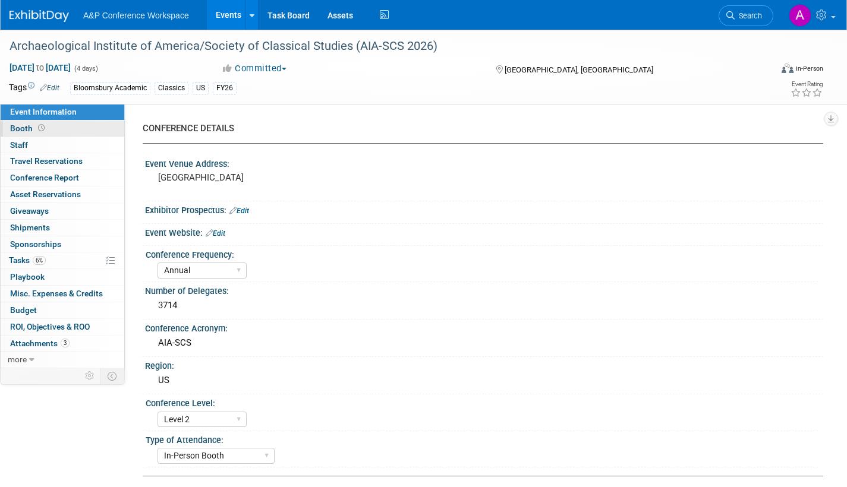
click at [15, 130] on span "Booth" at bounding box center [28, 129] width 37 height 10
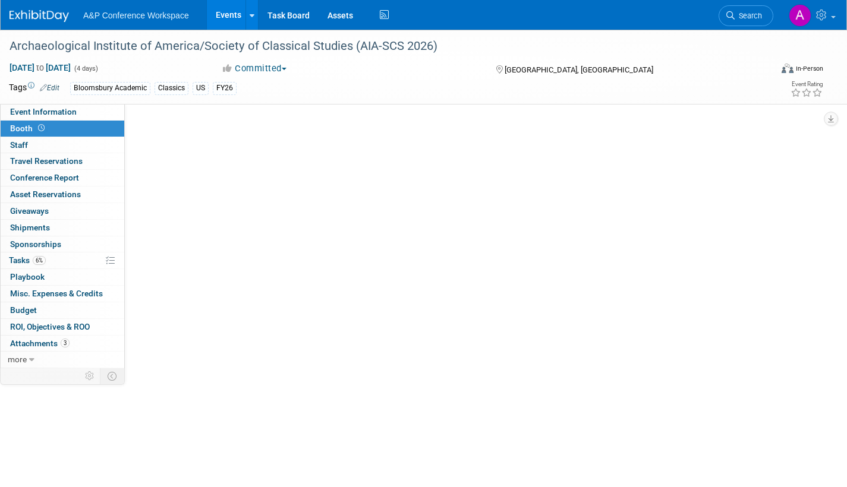
select select "CUAP"
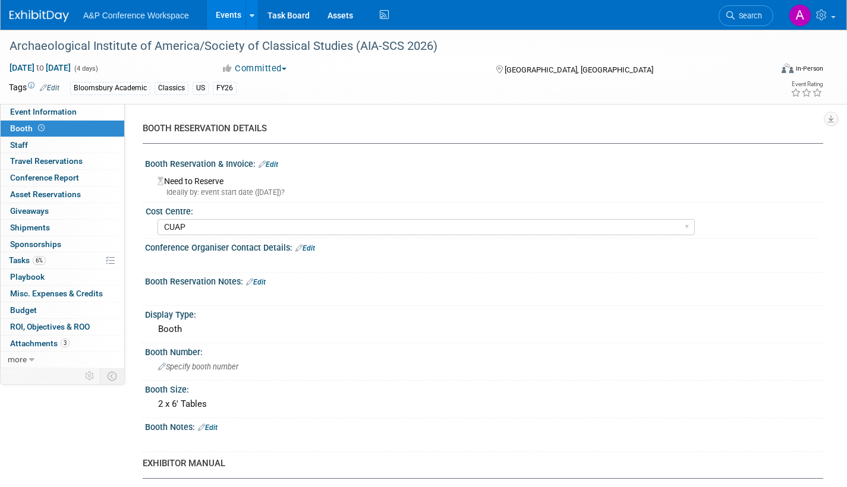
click at [275, 163] on link "Edit" at bounding box center [269, 164] width 20 height 8
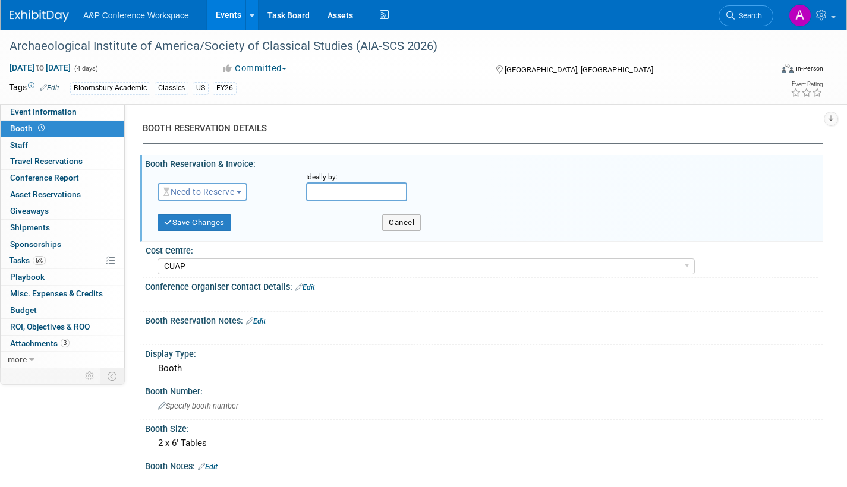
click at [234, 189] on span "Need to Reserve" at bounding box center [198, 192] width 71 height 10
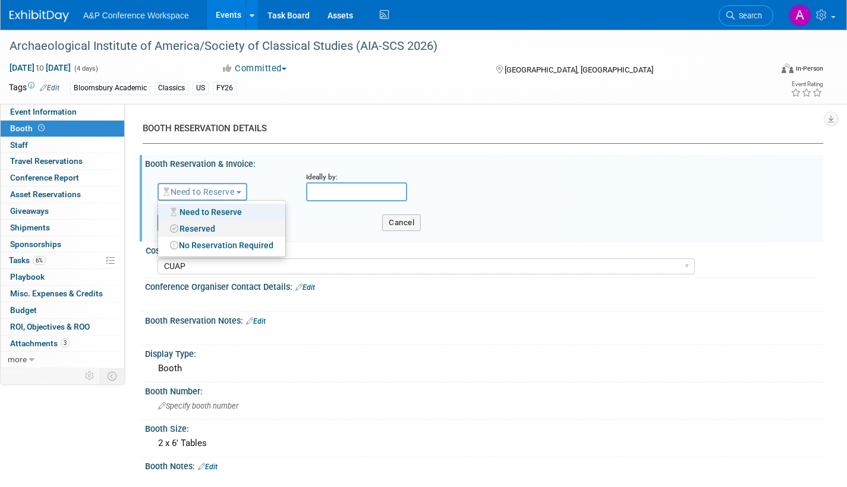
click at [221, 229] on link "Reserved" at bounding box center [221, 228] width 127 height 17
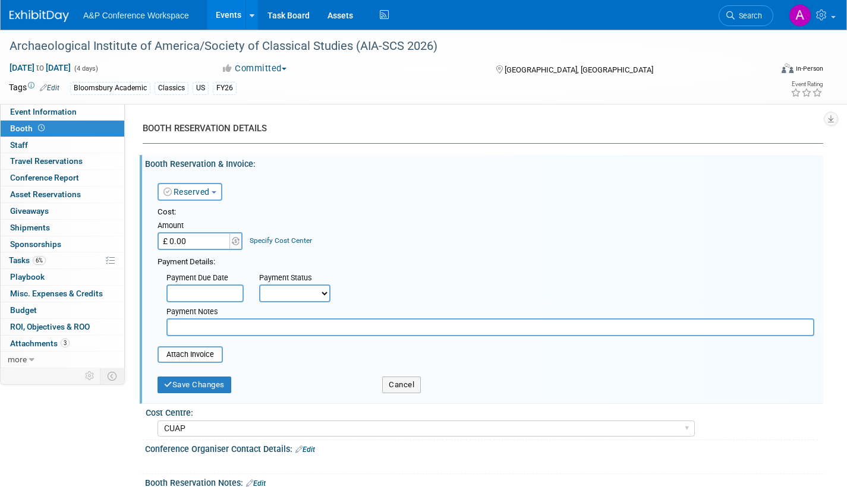
click at [295, 294] on select "Not Paid Yet Partially Paid Paid in Full" at bounding box center [294, 294] width 71 height 18
select select "3"
click at [259, 285] on select "Not Paid Yet Partially Paid Paid in Full" at bounding box center [294, 294] width 71 height 18
click at [199, 385] on button "Save Changes" at bounding box center [194, 385] width 74 height 17
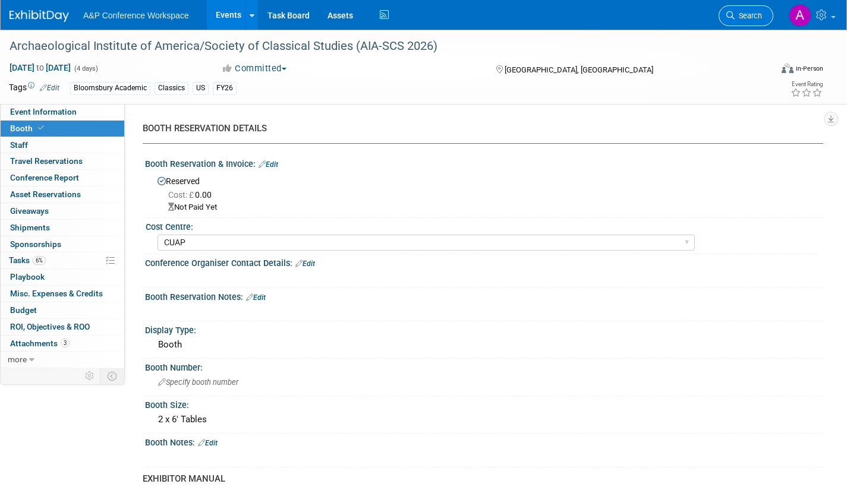
click at [732, 20] on link "Search" at bounding box center [745, 15] width 55 height 21
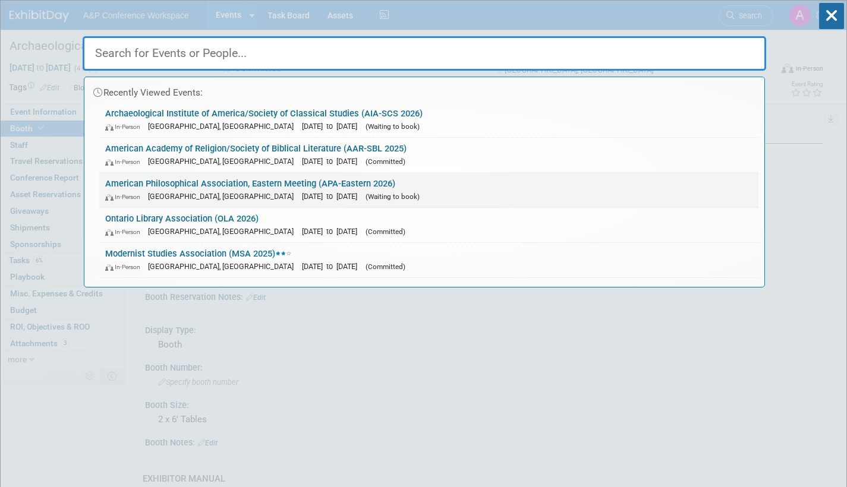
click at [397, 188] on link "American Philosophical Association, Eastern Meeting (APA-Eastern 2026) In-Perso…" at bounding box center [428, 190] width 659 height 34
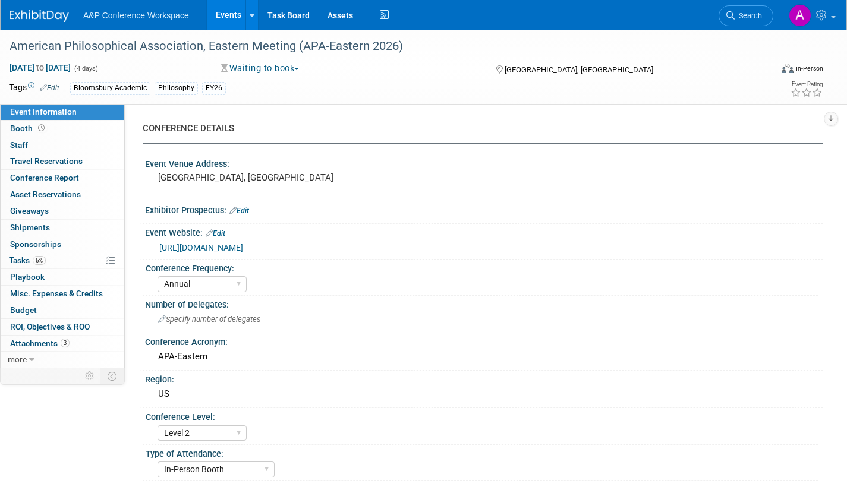
select select "Annual"
select select "Level 2"
select select "In-Person Booth"
select select "Philosophy"
select select "Bloomsbury Academic"
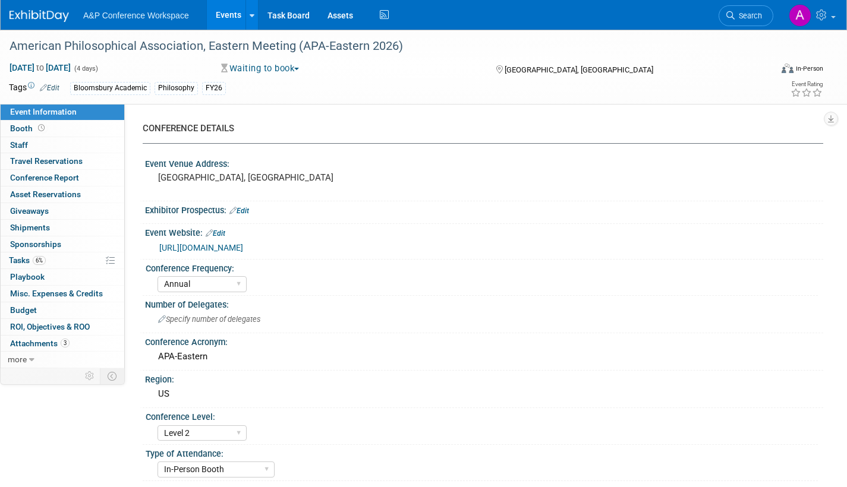
select select "[PERSON_NAME]"
select select "Networking/Commissioning"
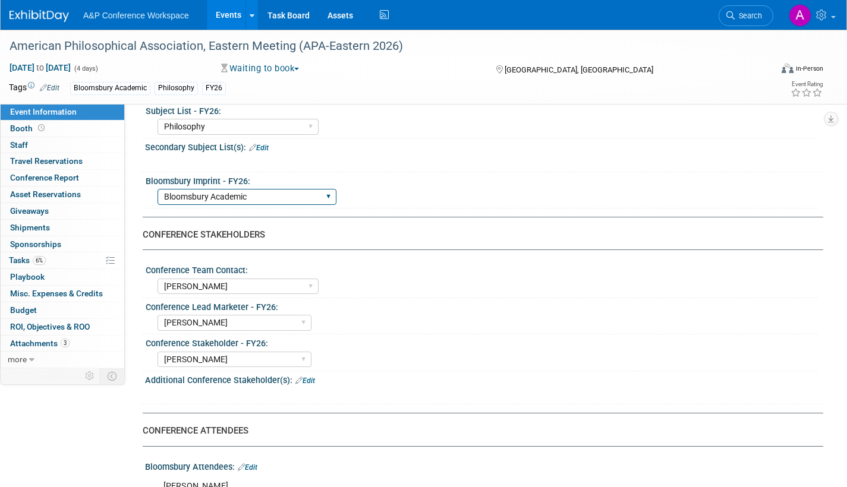
scroll to position [357, 0]
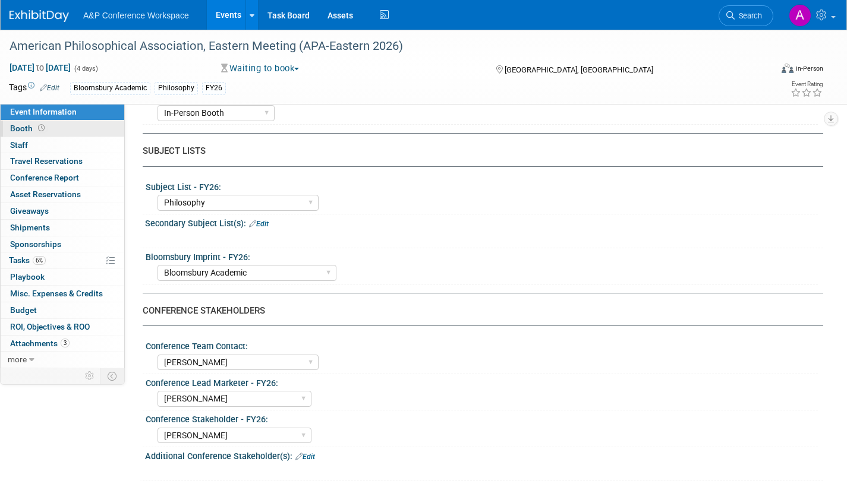
click at [19, 129] on span "Booth" at bounding box center [28, 129] width 37 height 10
select select "CUAP"
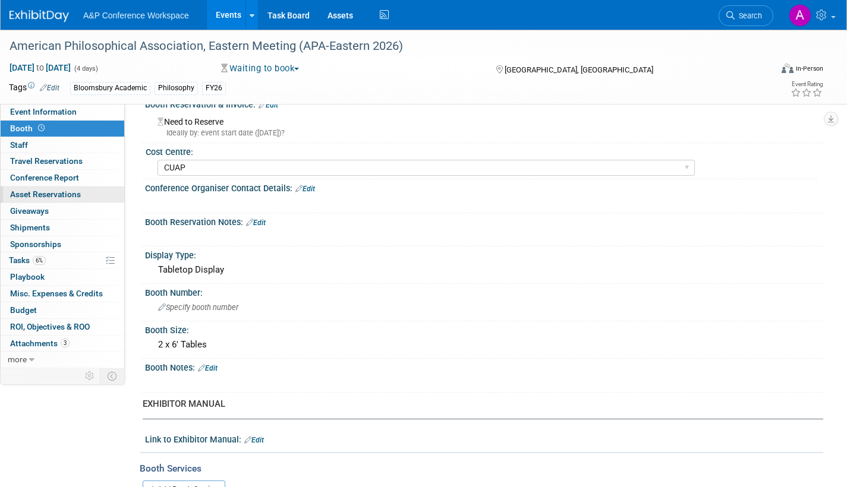
scroll to position [0, 0]
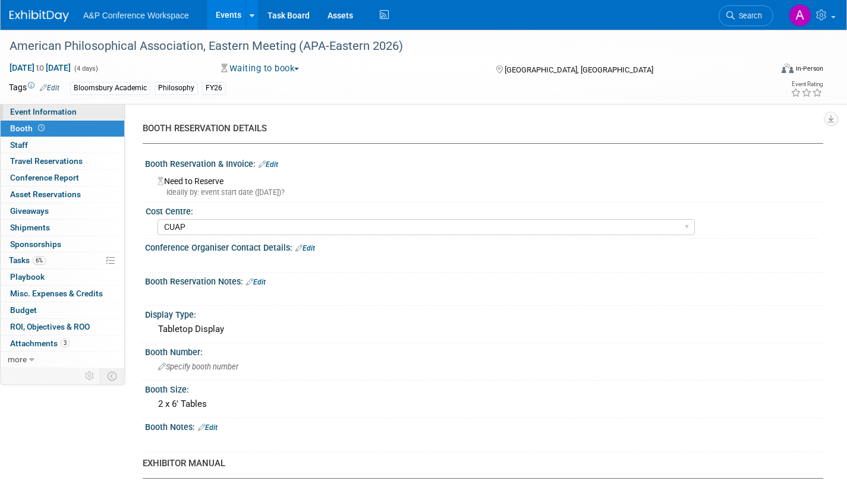
click at [50, 112] on span "Event Information" at bounding box center [43, 112] width 67 height 10
select select "Annual"
select select "Level 2"
select select "In-Person Booth"
select select "Philosophy"
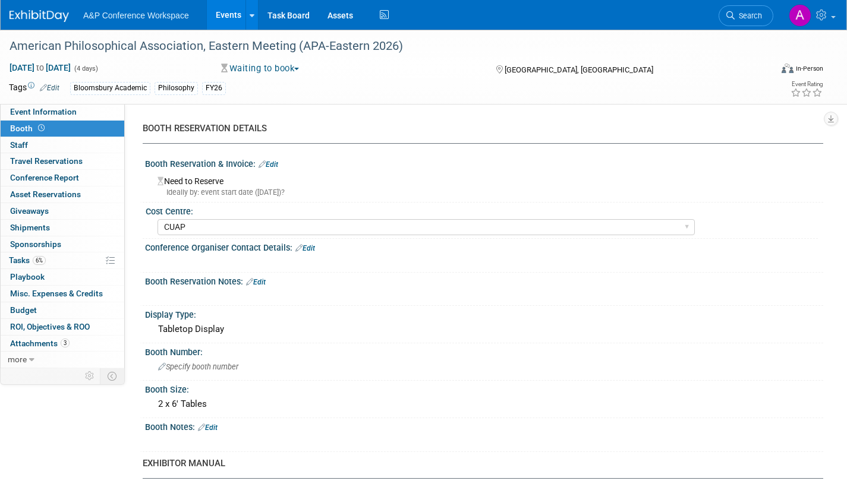
select select "Bloomsbury Academic"
select select "[PERSON_NAME]"
select select "Networking/Commissioning"
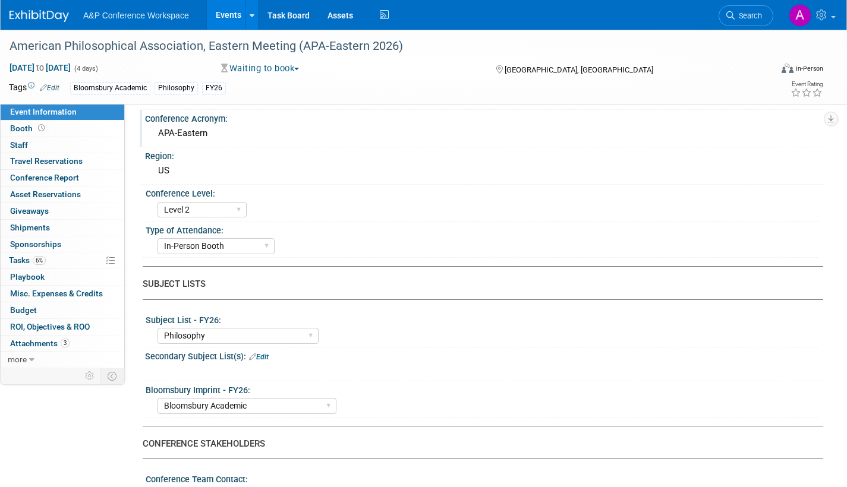
scroll to position [238, 0]
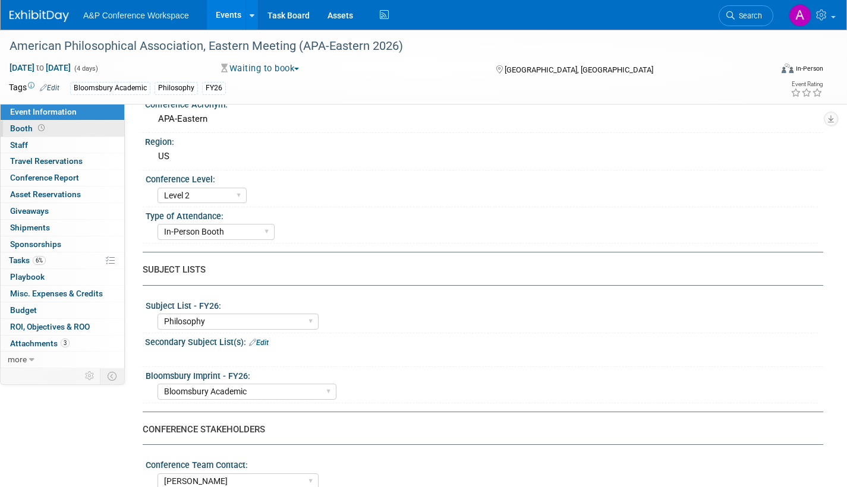
click at [19, 128] on span "Booth" at bounding box center [28, 129] width 37 height 10
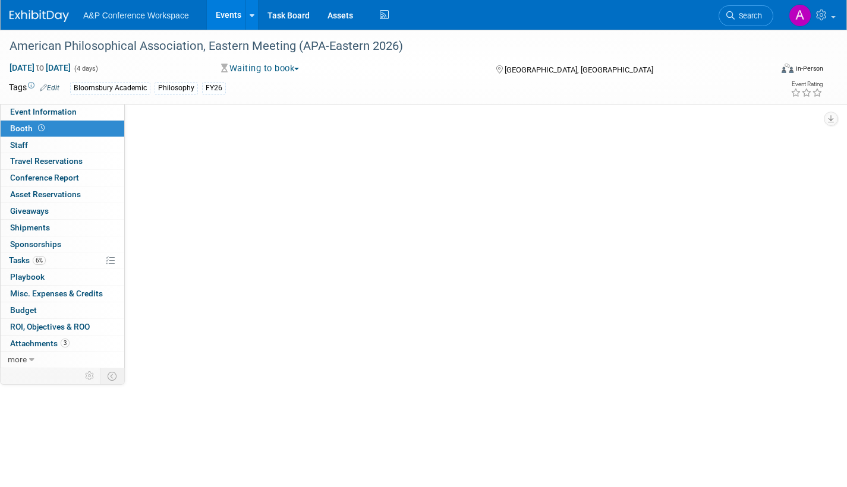
scroll to position [0, 0]
select select "CUAP"
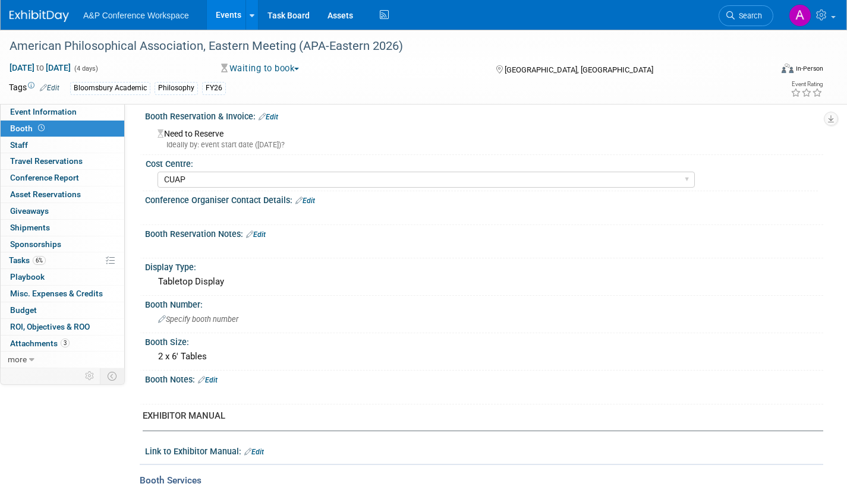
scroll to position [119, 0]
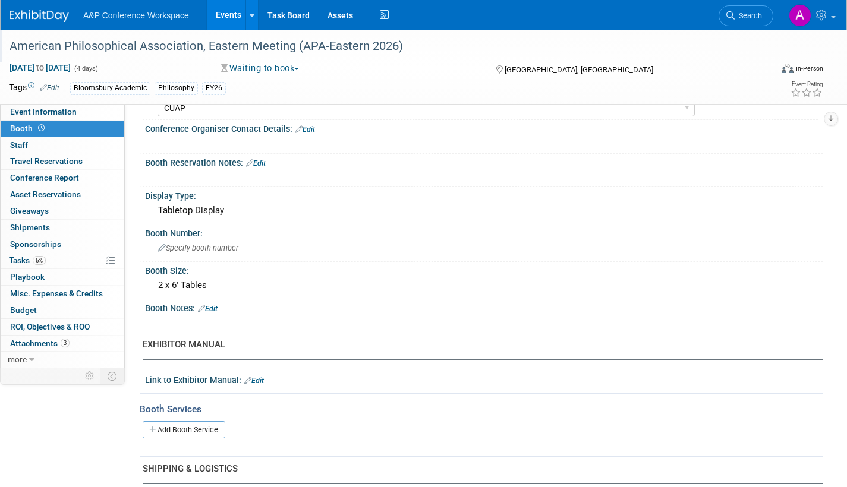
click at [151, 51] on div "American Philosophical Association, Eastern Meeting (APA-Eastern 2026)" at bounding box center [379, 46] width 748 height 21
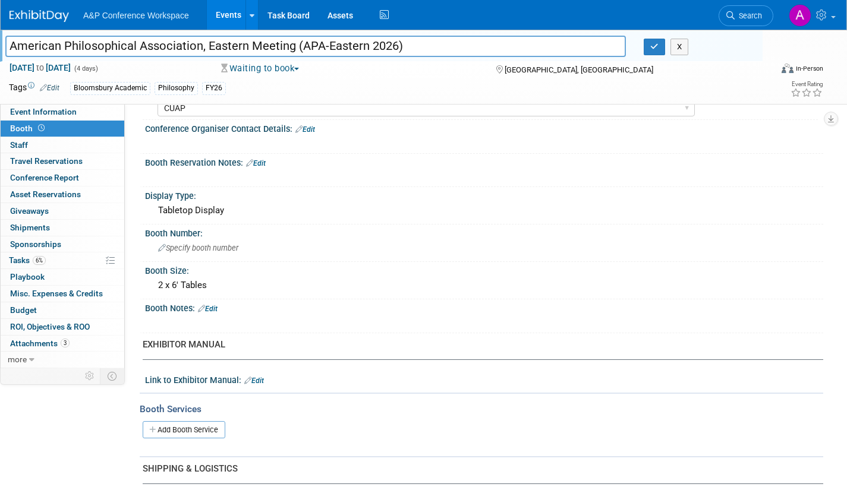
drag, startPoint x: 407, startPoint y: 48, endPoint x: -152, endPoint y: 62, distance: 558.8
click at [0, 62] on html "A&P Conference Workspace Events Add Event Bulk Upload Events Shareable Event Bo…" at bounding box center [423, 124] width 847 height 487
